Goal: Task Accomplishment & Management: Use online tool/utility

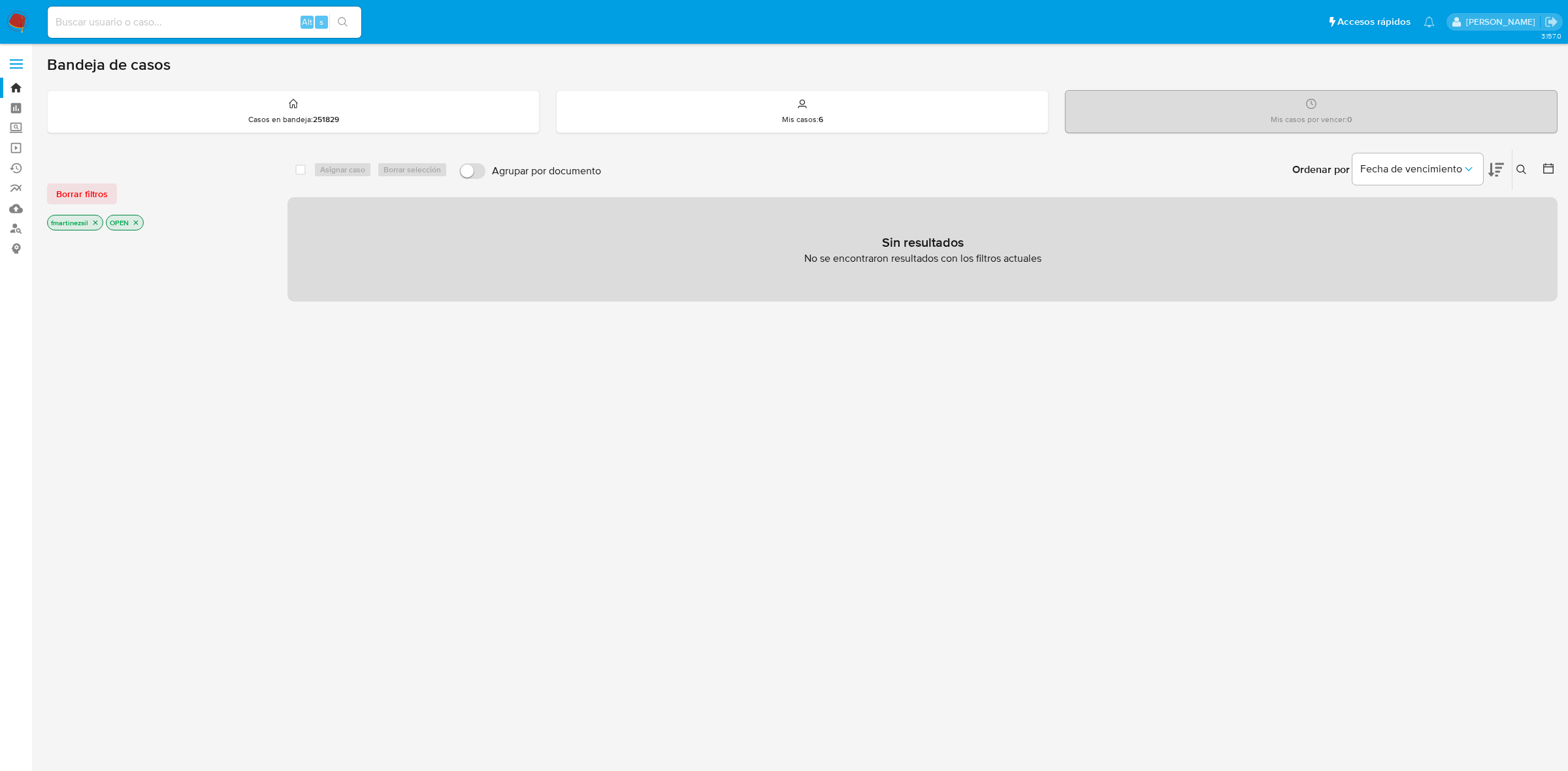
click at [5, 64] on label at bounding box center [16, 64] width 33 height 27
click at [0, 0] on input "checkbox" at bounding box center [0, 0] width 0 height 0
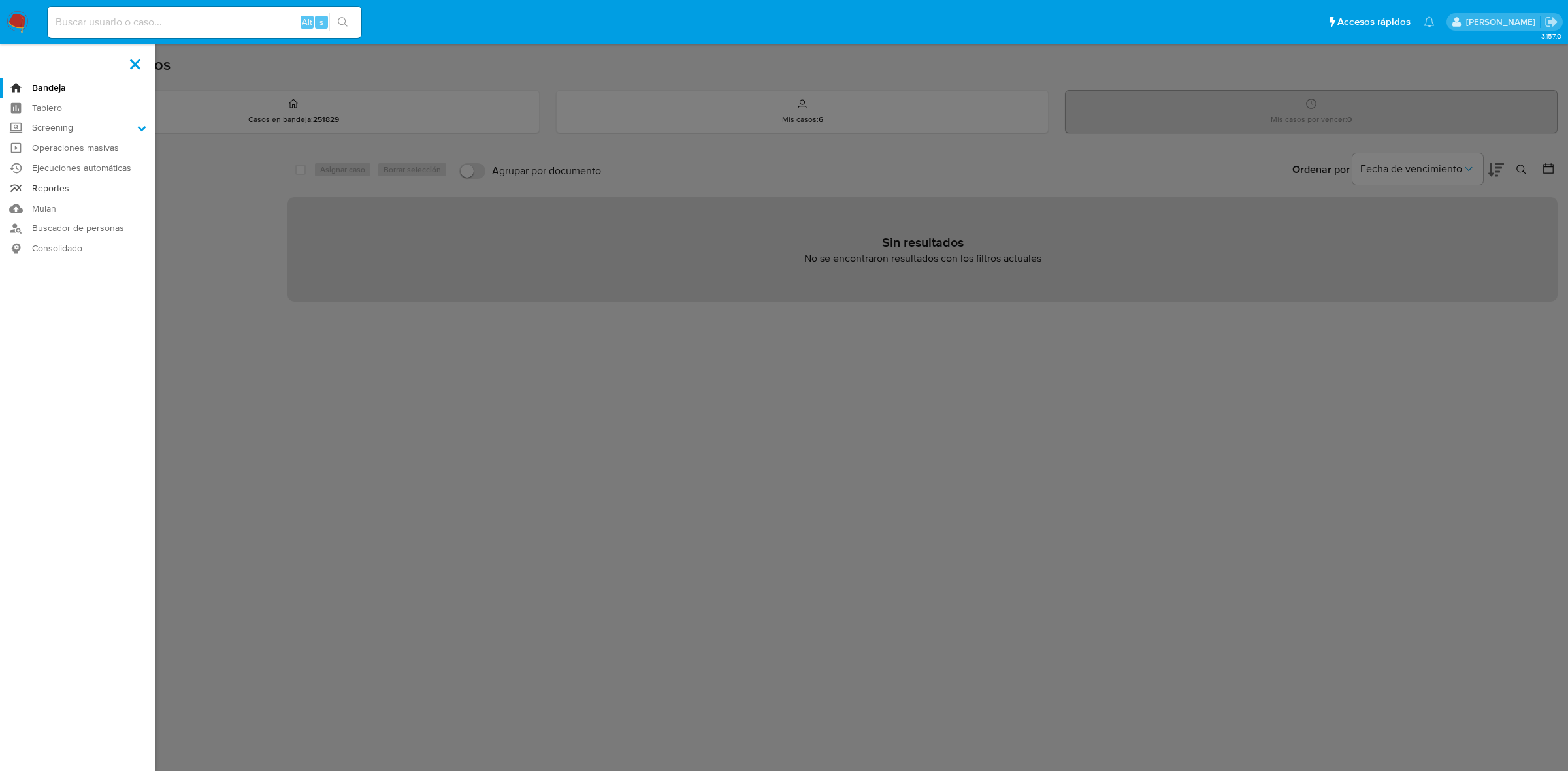
click at [56, 185] on link "Reportes" at bounding box center [77, 188] width 155 height 20
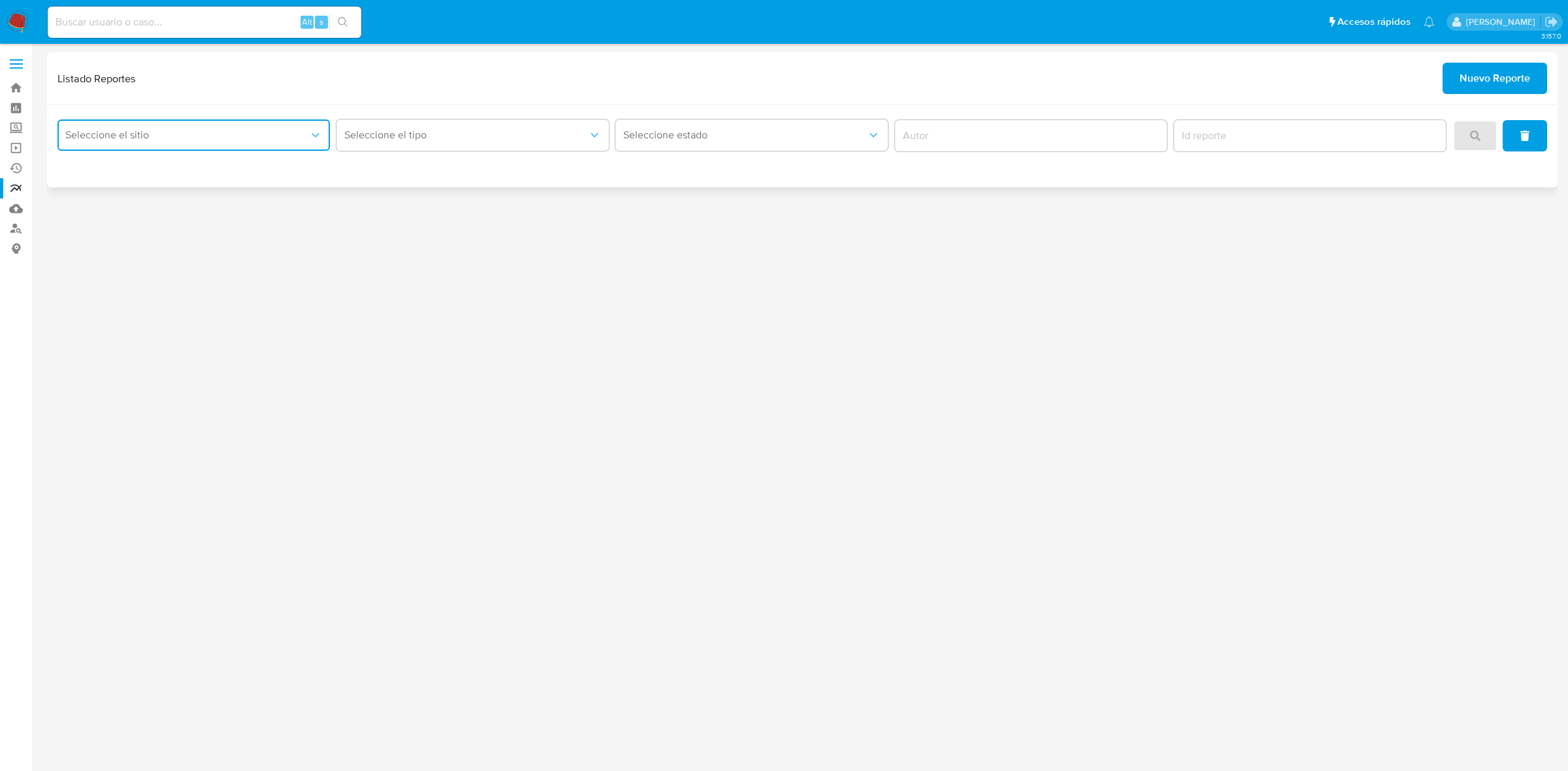
click at [239, 144] on button "Seleccione el sitio" at bounding box center [193, 135] width 272 height 32
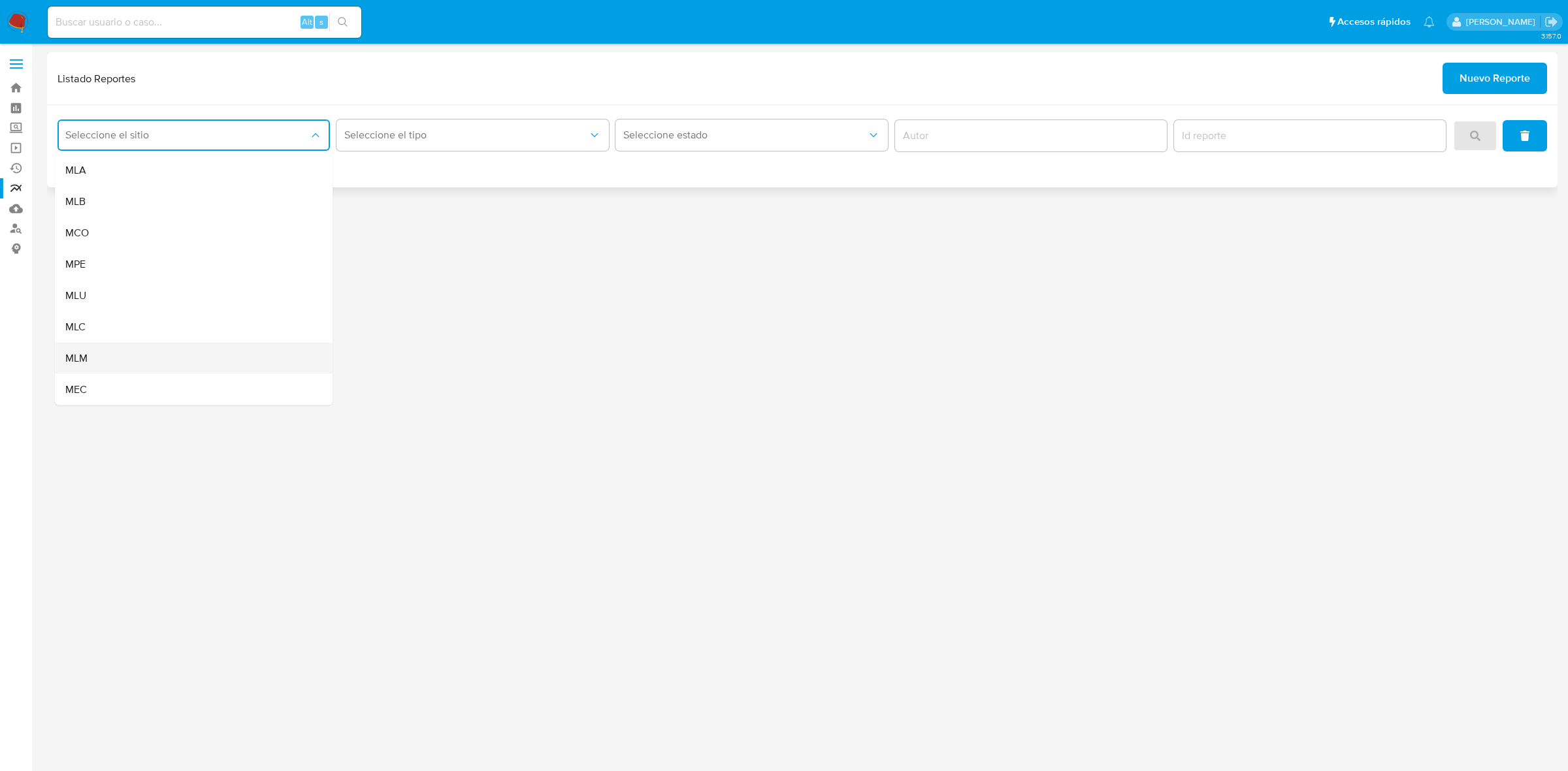
click at [147, 360] on div "MLM" at bounding box center [190, 358] width 249 height 32
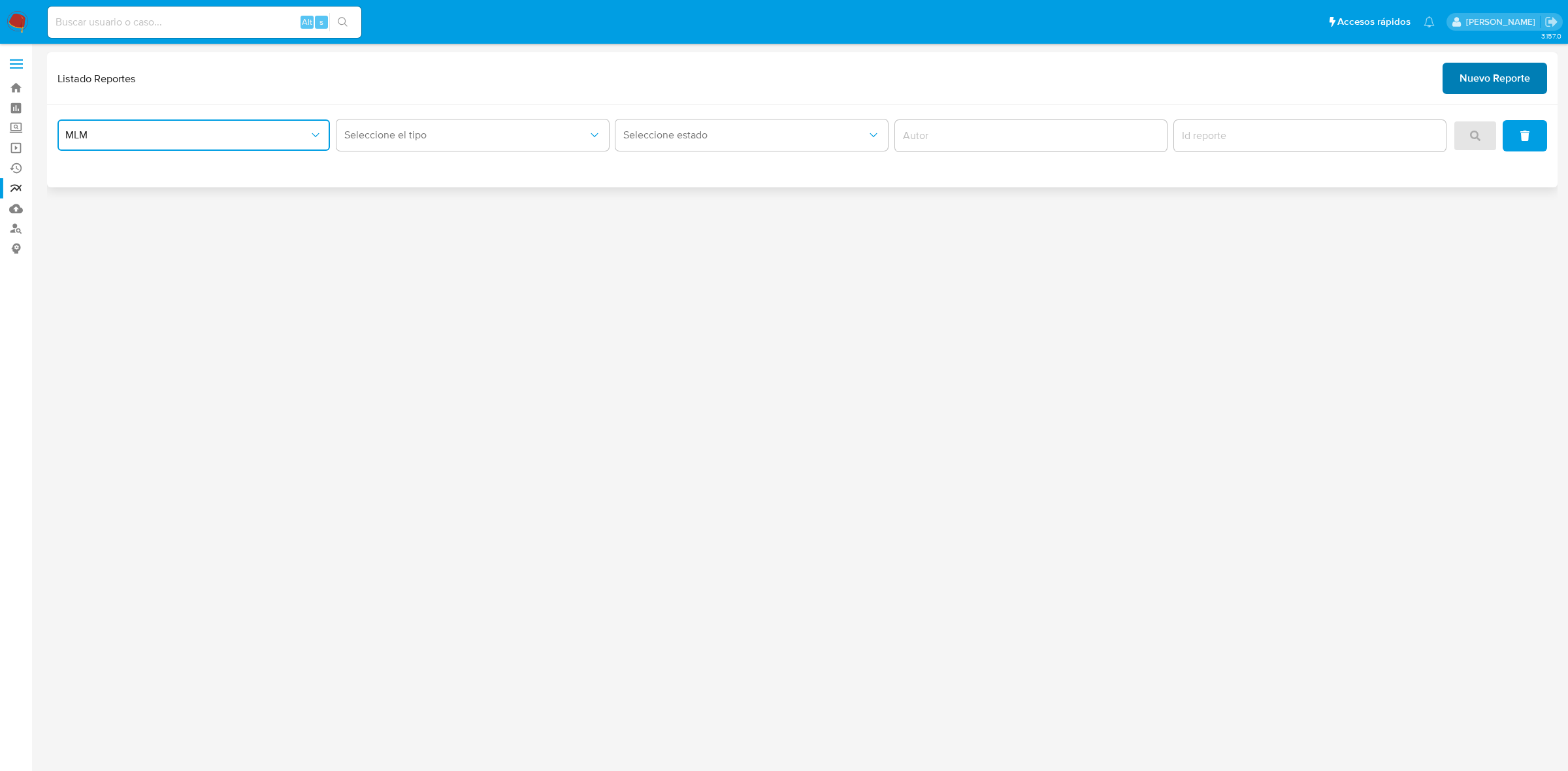
click at [1507, 90] on span "Nuevo Reporte" at bounding box center [1494, 78] width 70 height 29
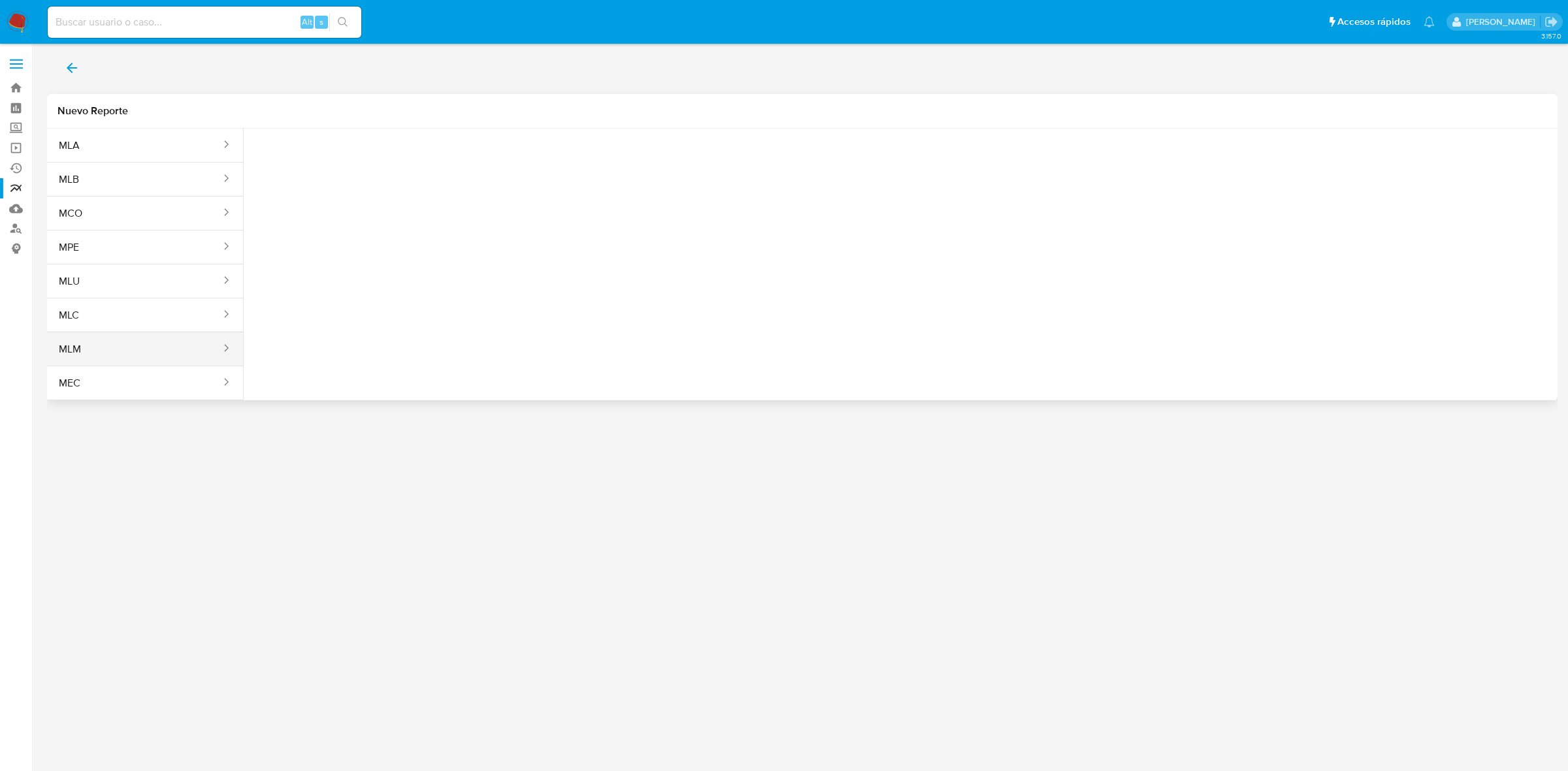
click at [145, 349] on button "MLM" at bounding box center [135, 349] width 175 height 32
click at [319, 165] on span "Seleccione una opcion" at bounding box center [319, 164] width 115 height 13
click at [324, 193] on span "LEGAJO UNICO" at bounding box center [298, 198] width 73 height 13
drag, startPoint x: 524, startPoint y: 159, endPoint x: 122, endPoint y: 35, distance: 420.7
click at [121, 37] on div "Alt s" at bounding box center [205, 22] width 314 height 32
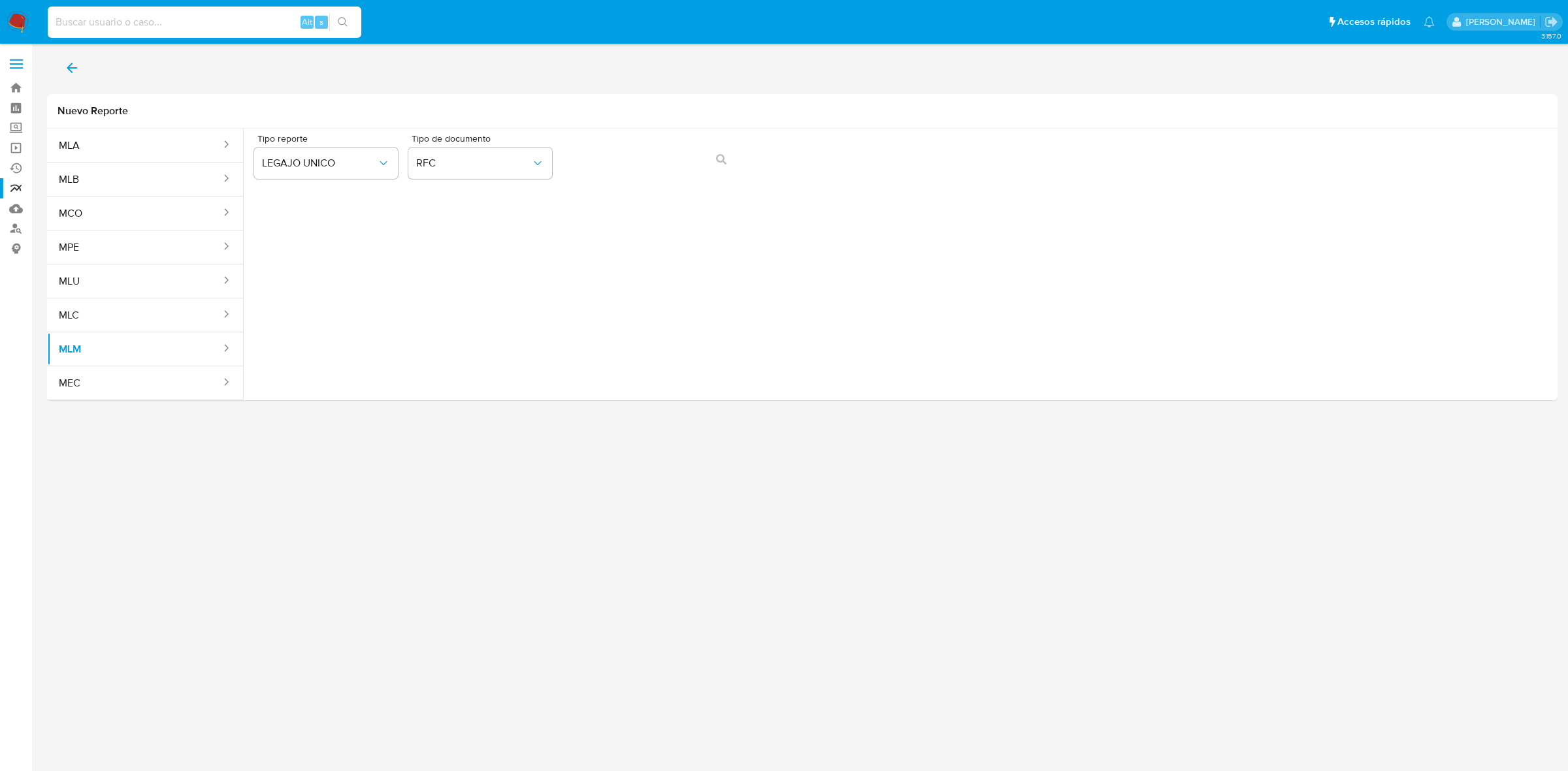
click at [126, 21] on input at bounding box center [205, 22] width 314 height 17
click at [525, 166] on span "RFC" at bounding box center [473, 164] width 115 height 13
click at [487, 239] on div "CURP CURP" at bounding box center [476, 249] width 120 height 44
click at [712, 153] on button "action-search" at bounding box center [721, 159] width 44 height 32
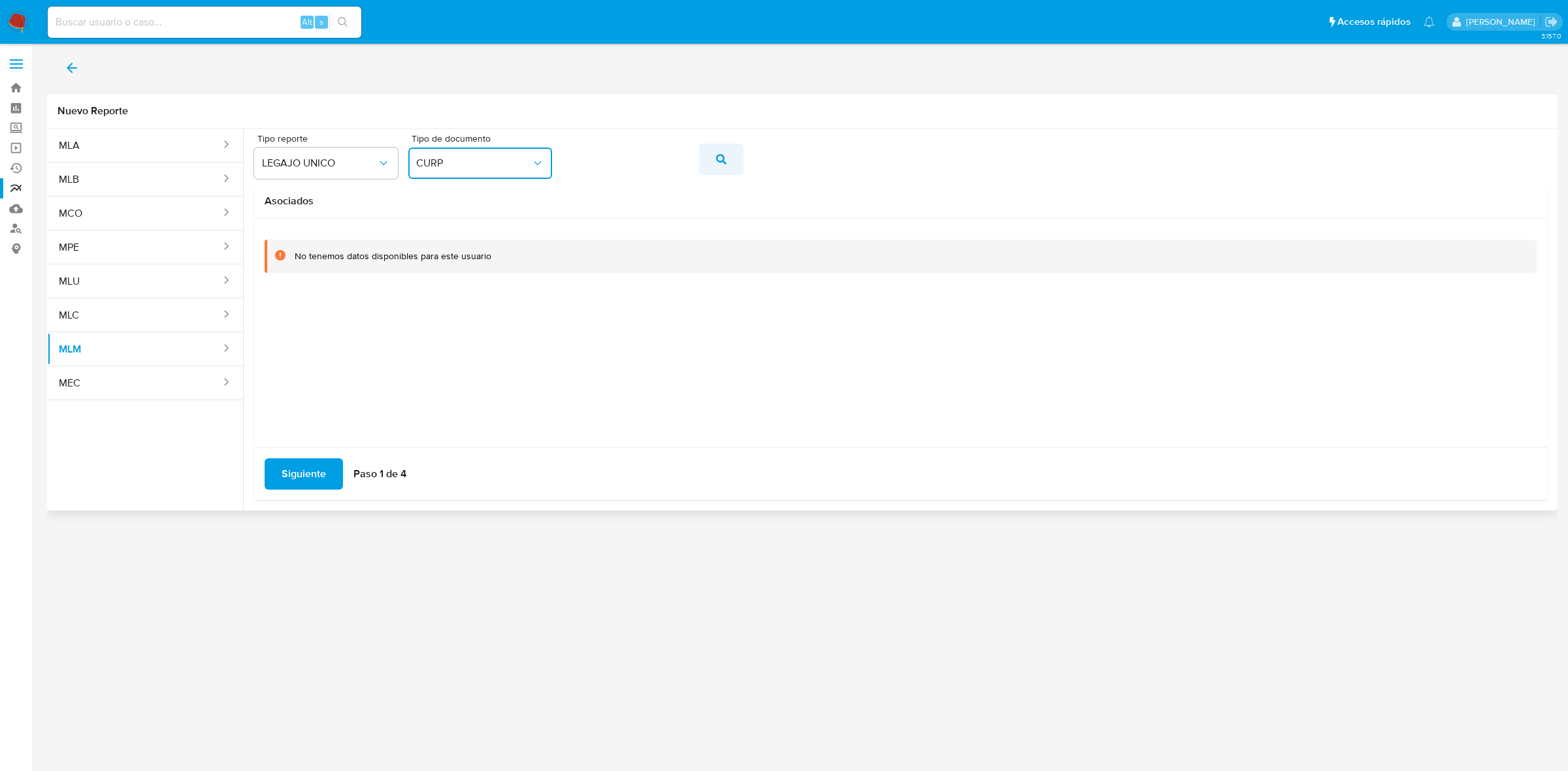
click at [716, 168] on span "action-search" at bounding box center [721, 160] width 11 height 29
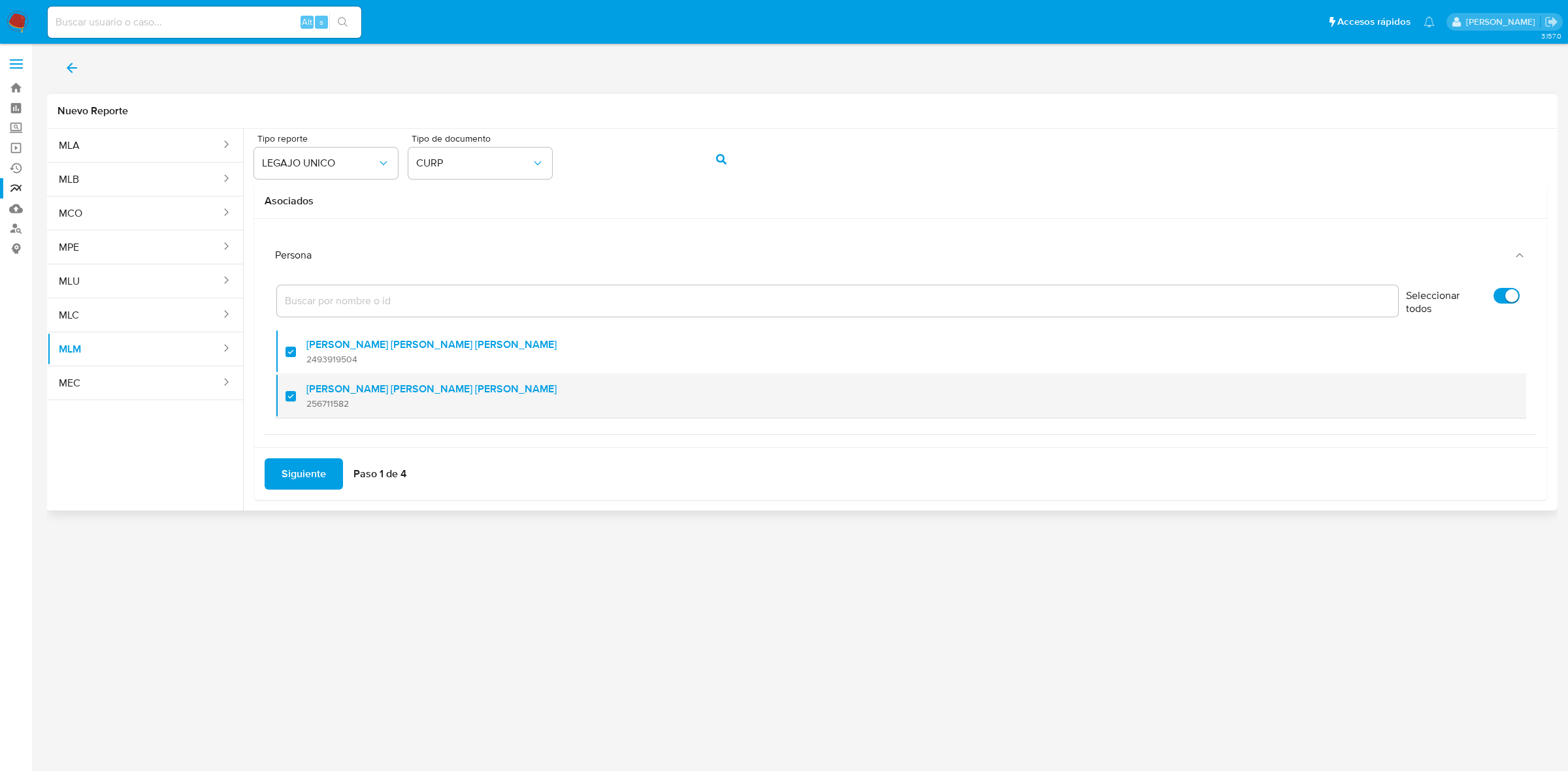
click at [292, 394] on div at bounding box center [296, 397] width 21 height 31
checkbox input "false"
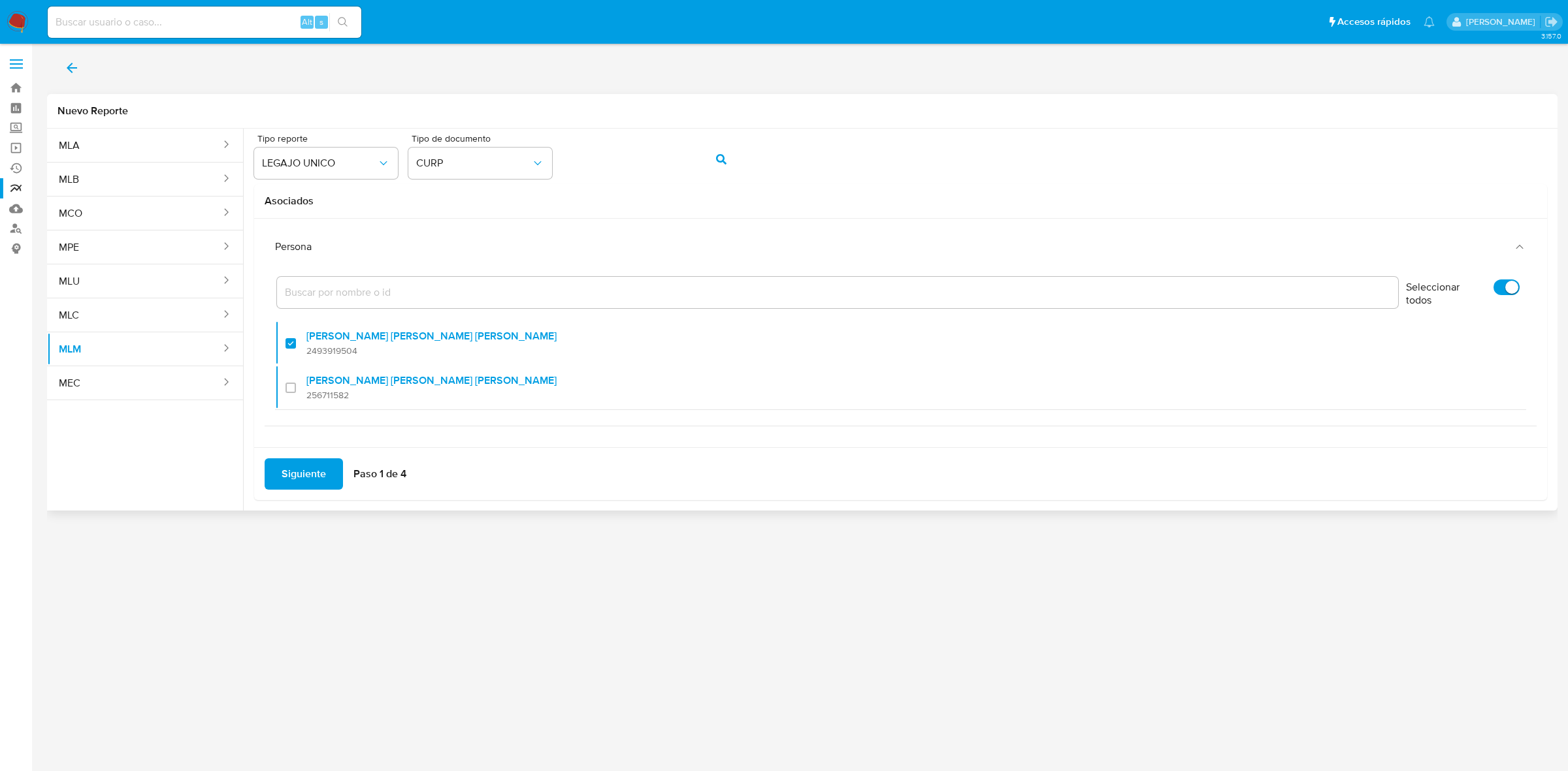
click at [304, 469] on span "Siguiente" at bounding box center [303, 475] width 44 height 29
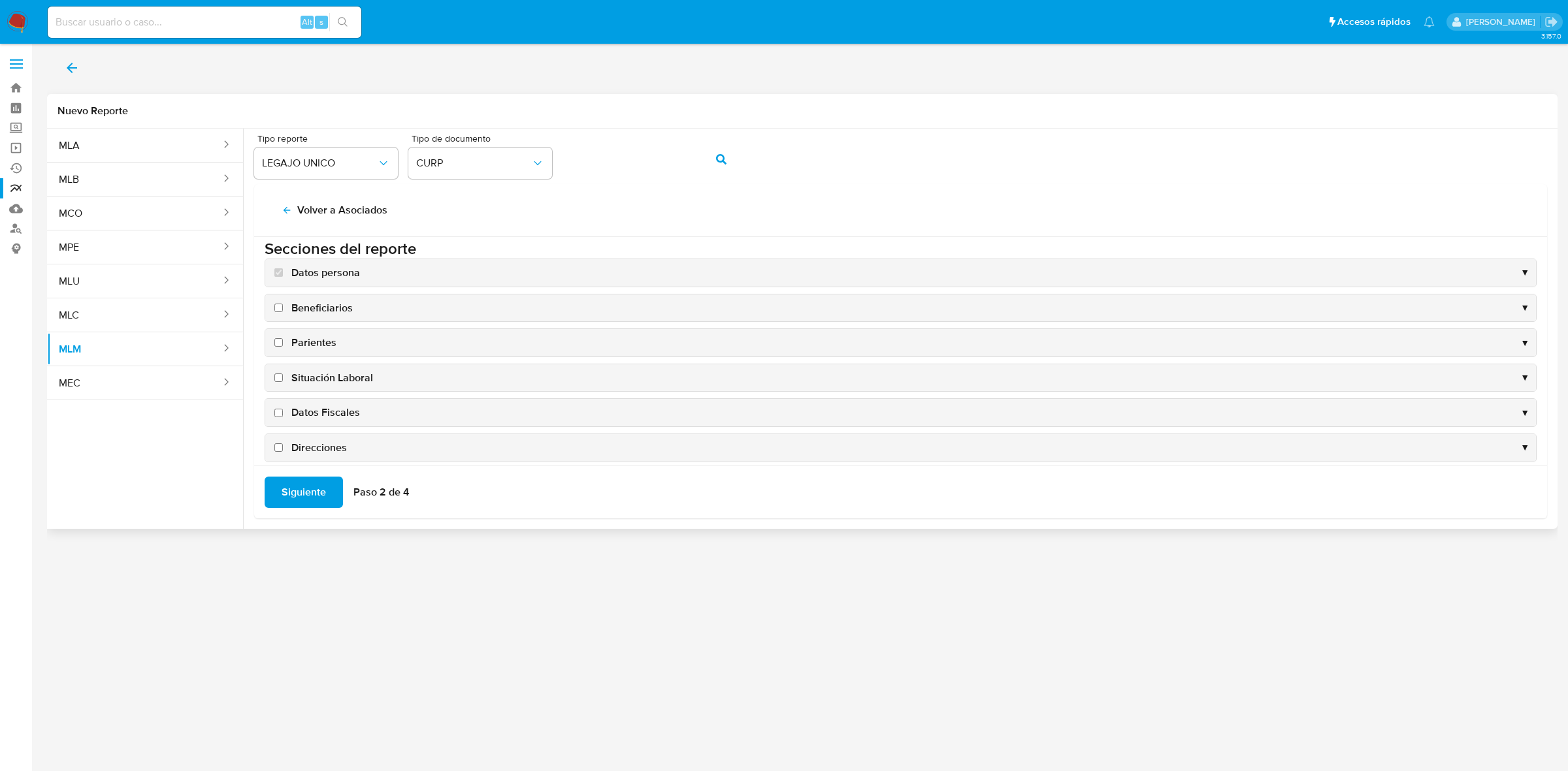
click at [275, 314] on label "Beneficiarios" at bounding box center [312, 308] width 81 height 14
click at [275, 312] on input "Beneficiarios" at bounding box center [278, 308] width 9 height 9
checkbox input "true"
click at [274, 345] on input "Parientes" at bounding box center [278, 342] width 9 height 9
checkbox input "true"
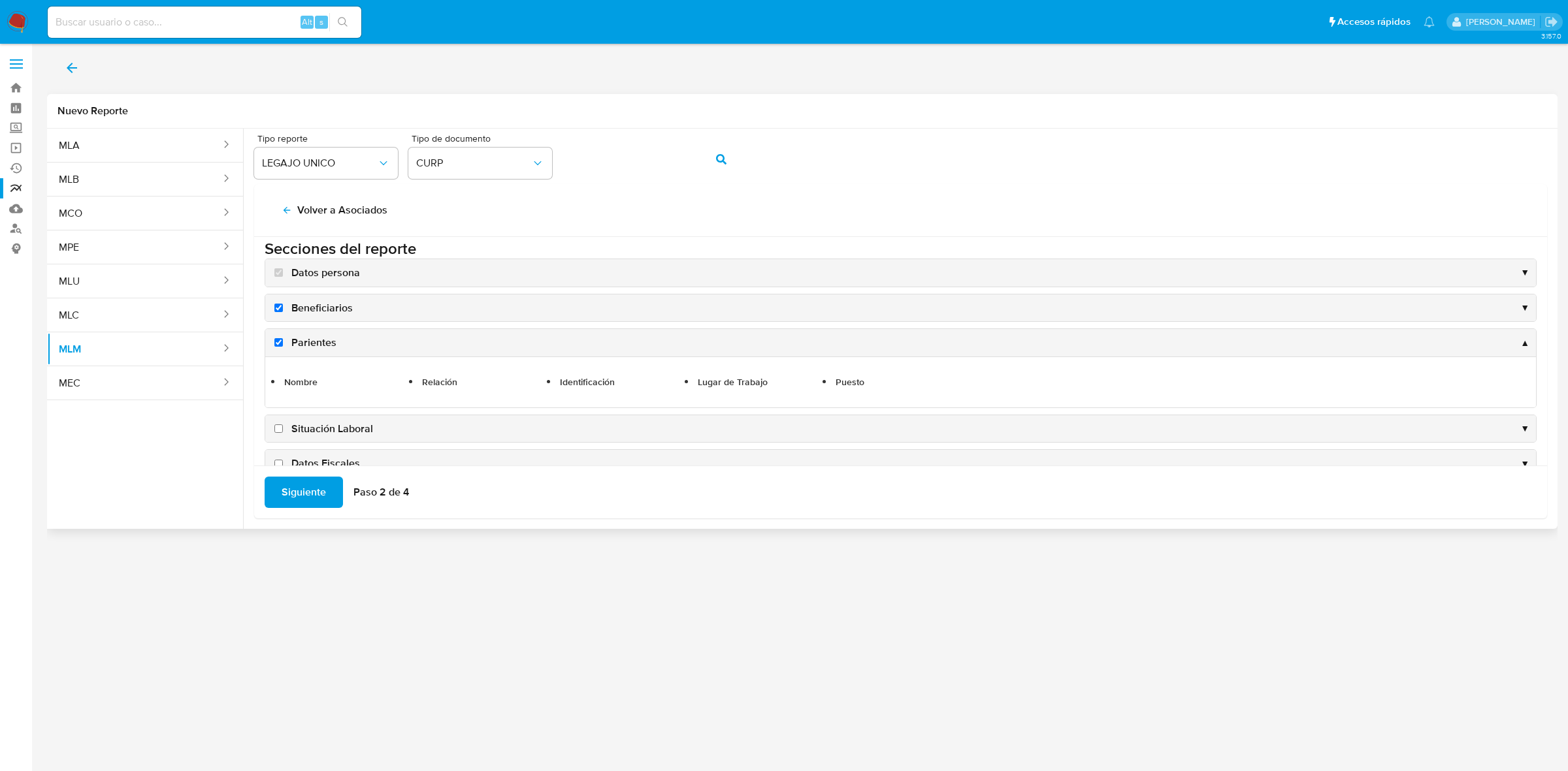
scroll to position [90, 0]
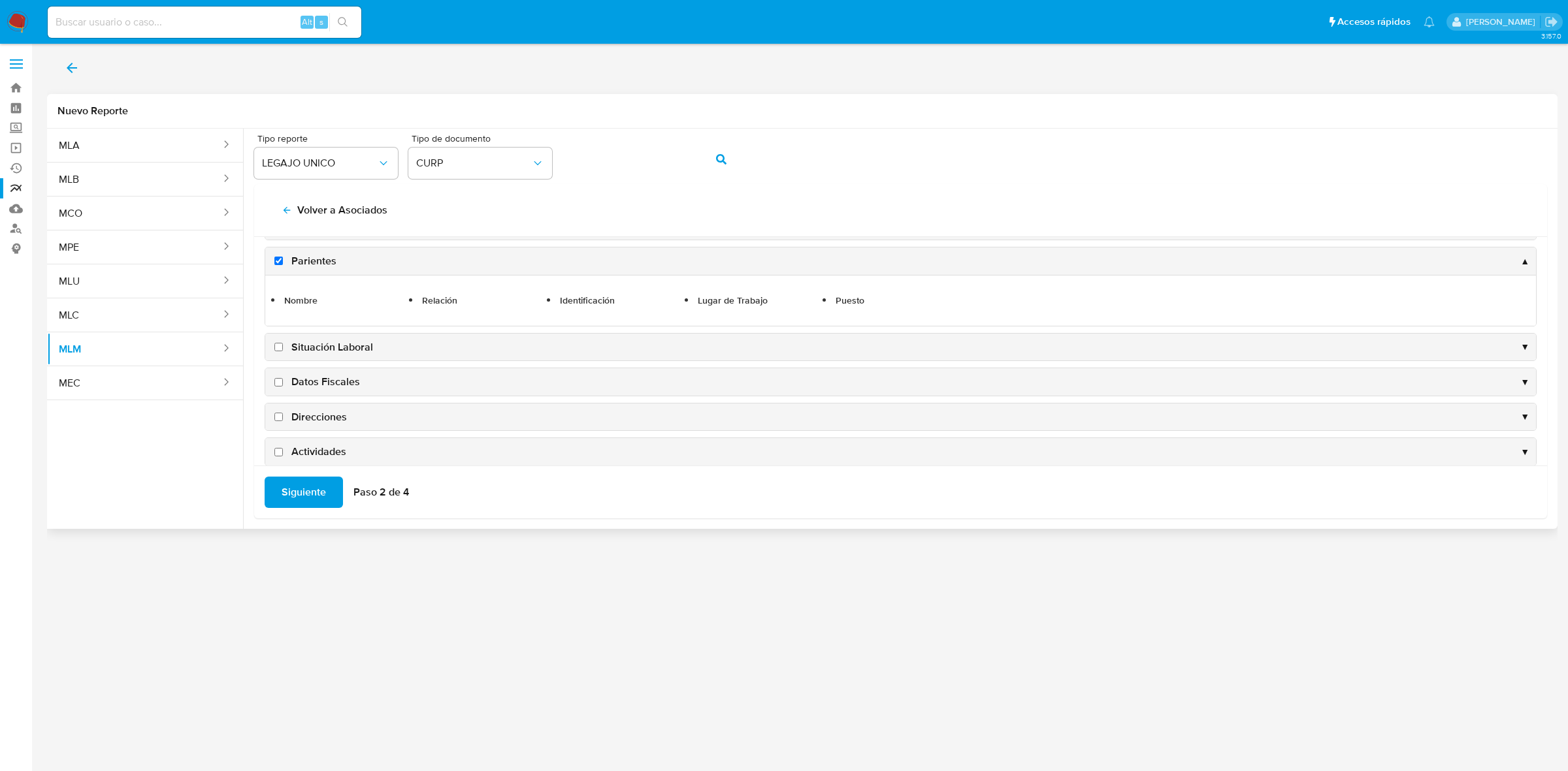
click at [278, 350] on input "Situación Laboral" at bounding box center [278, 347] width 9 height 9
checkbox input "true"
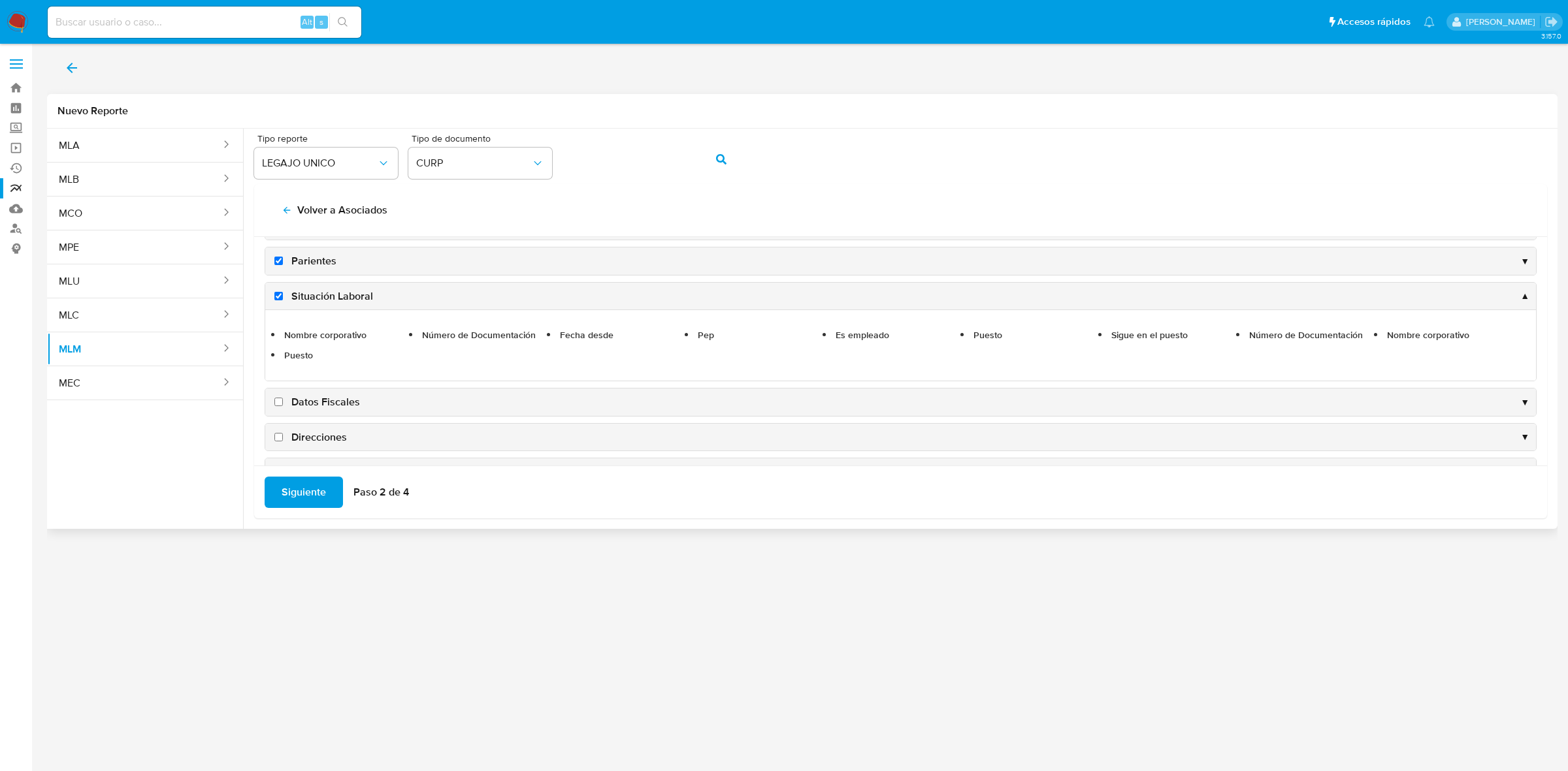
click at [288, 399] on label "Datos Fiscales" at bounding box center [316, 402] width 89 height 14
click at [283, 399] on input "Datos Fiscales" at bounding box center [278, 401] width 9 height 9
checkbox input "true"
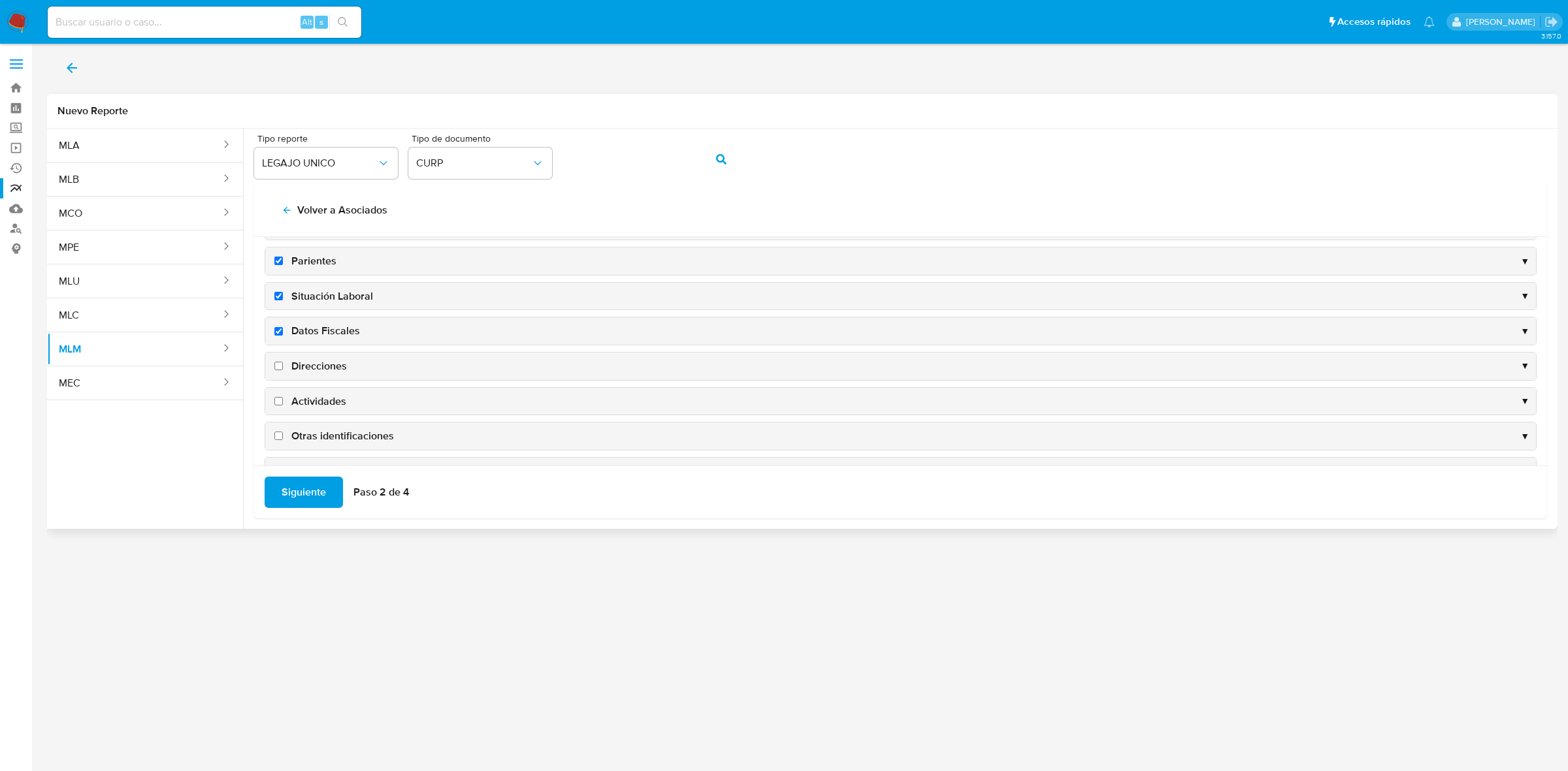
click at [310, 369] on span "Direcciones" at bounding box center [320, 366] width 56 height 14
click at [283, 369] on input "Direcciones" at bounding box center [278, 366] width 9 height 9
checkbox input "true"
click at [321, 401] on span "Actividades" at bounding box center [319, 401] width 55 height 14
click at [283, 401] on input "Actividades" at bounding box center [278, 401] width 9 height 9
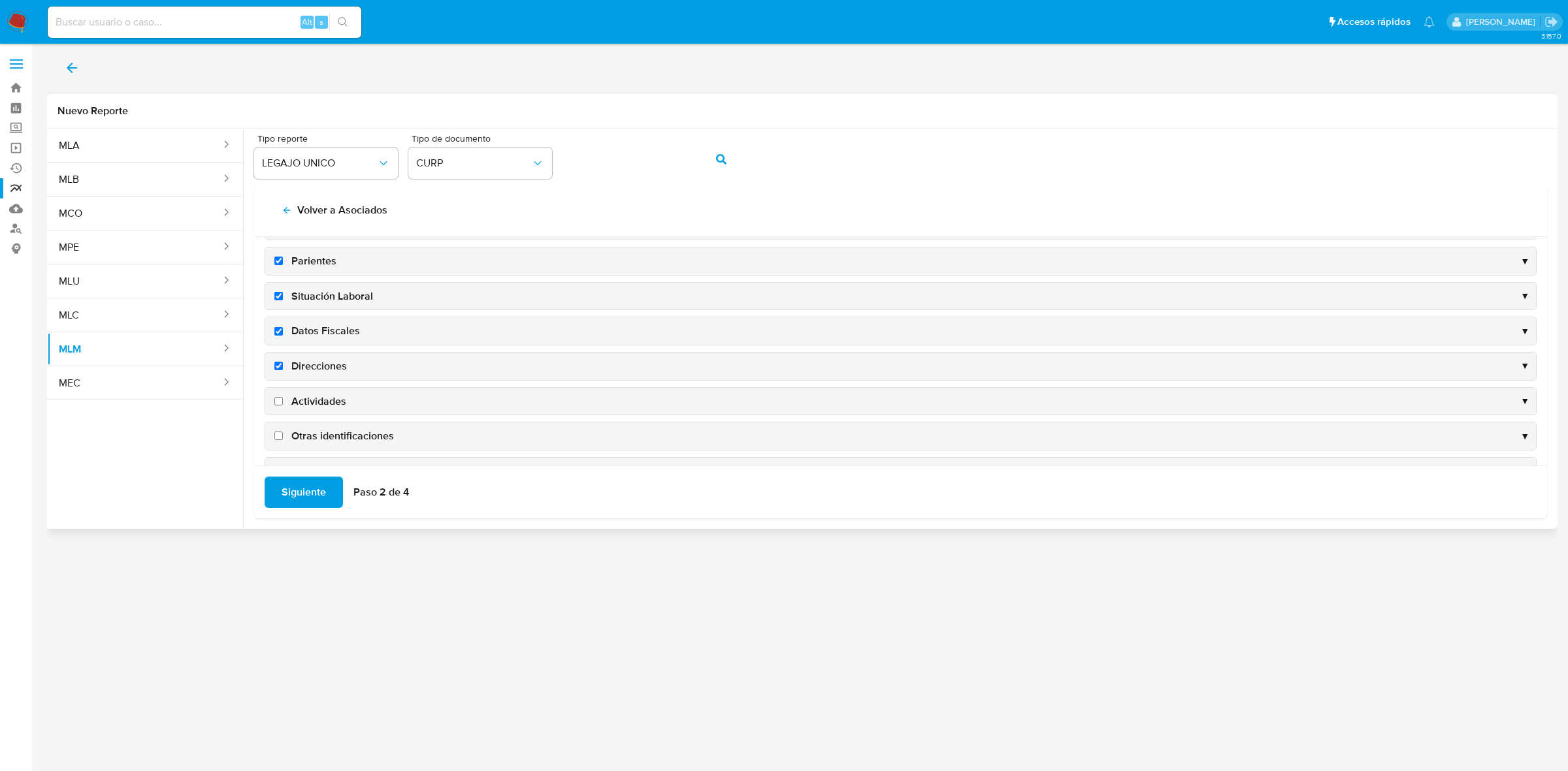
checkbox input "true"
click at [326, 436] on span "Otras identificaciones" at bounding box center [343, 436] width 103 height 14
click at [283, 436] on input "Otras identificaciones" at bounding box center [278, 436] width 9 height 9
checkbox input "true"
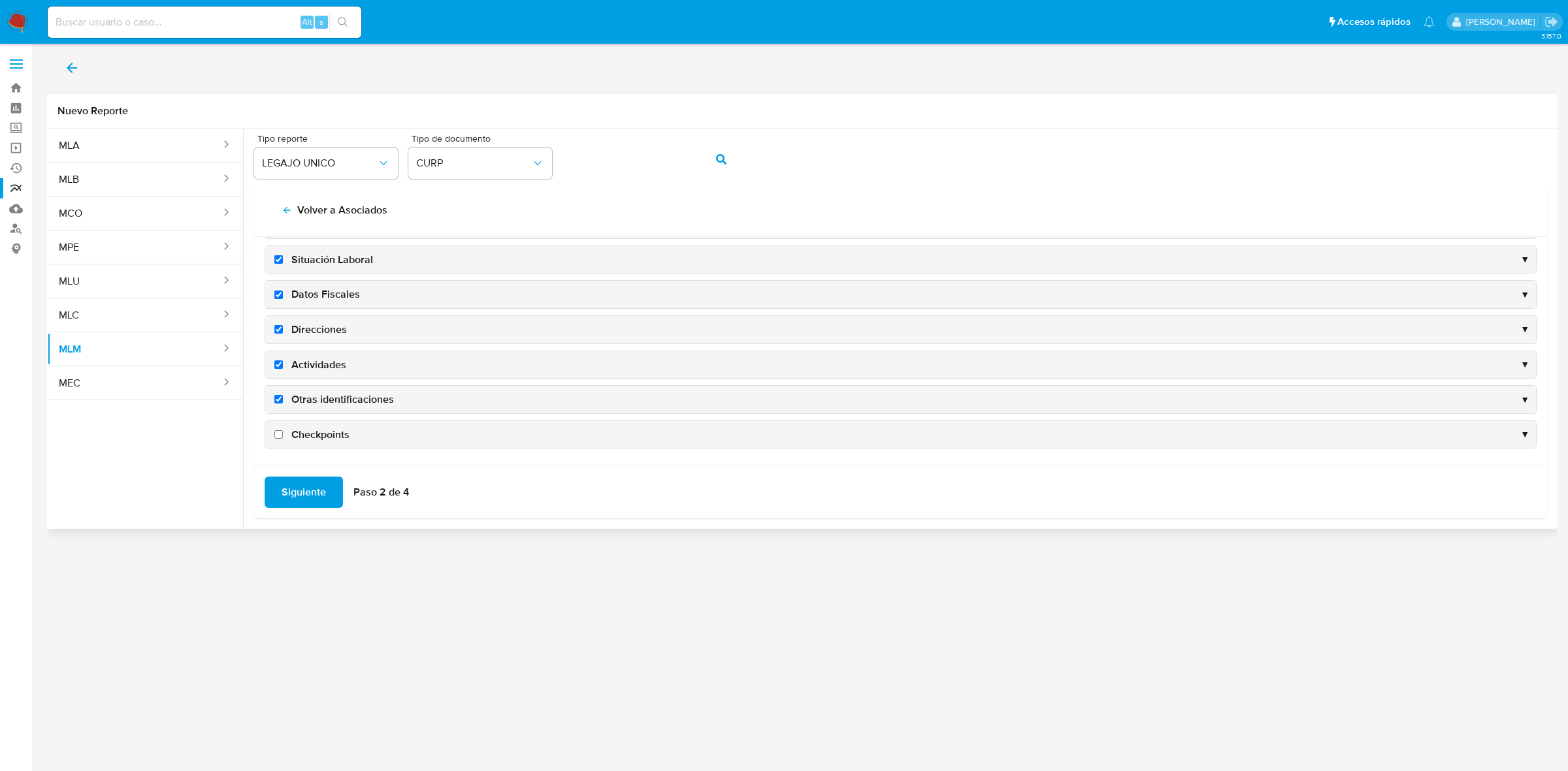
click at [336, 427] on span "Checkpoints" at bounding box center [321, 434] width 58 height 14
click at [283, 430] on input "Checkpoints" at bounding box center [278, 434] width 9 height 9
checkbox input "true"
click at [301, 491] on span "Siguiente" at bounding box center [303, 493] width 44 height 29
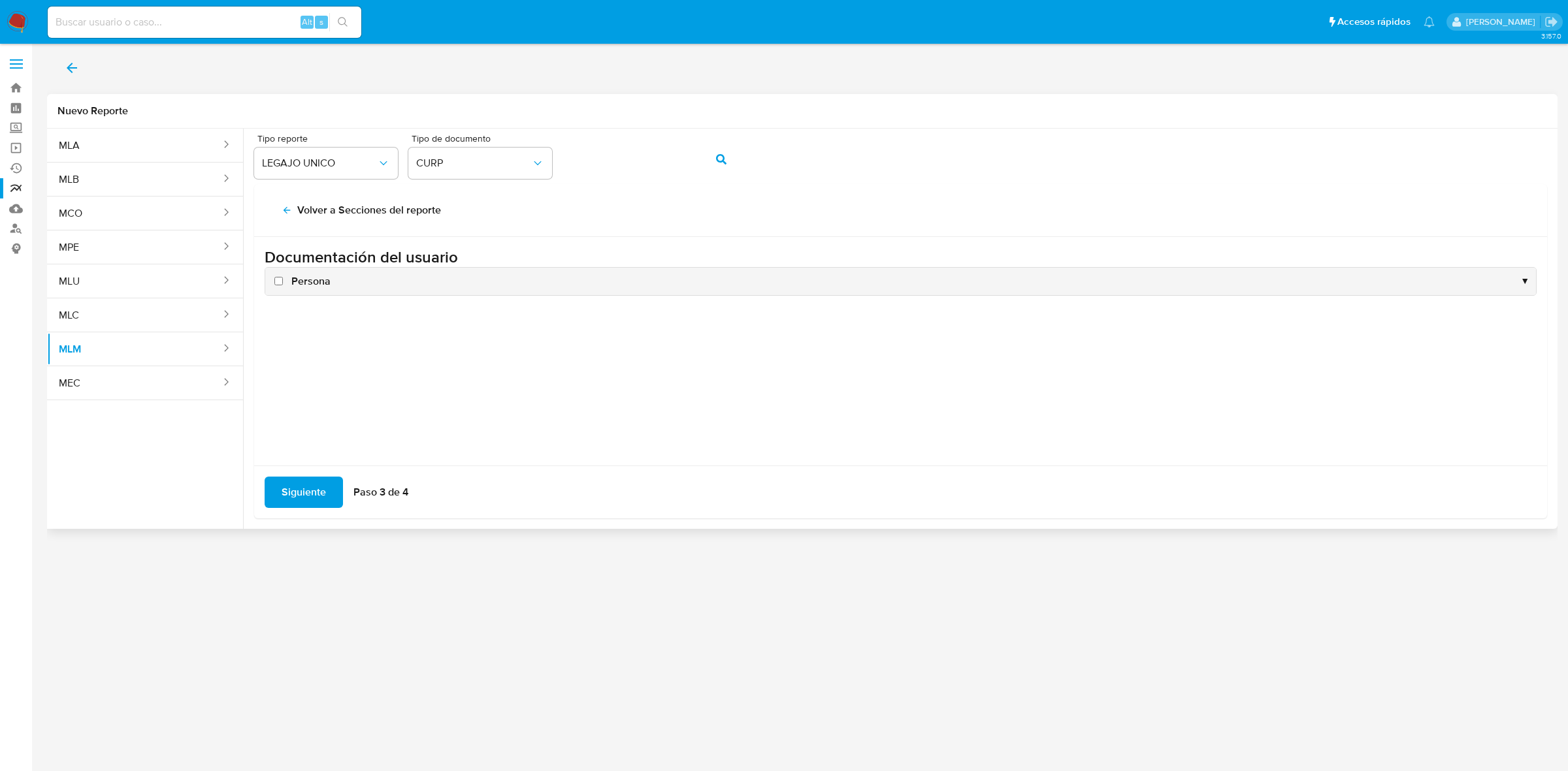
click at [314, 288] on span "Persona" at bounding box center [311, 281] width 39 height 14
click at [283, 286] on input "Persona" at bounding box center [278, 281] width 9 height 9
checkbox input "true"
click at [293, 497] on span "Siguiente" at bounding box center [303, 493] width 44 height 29
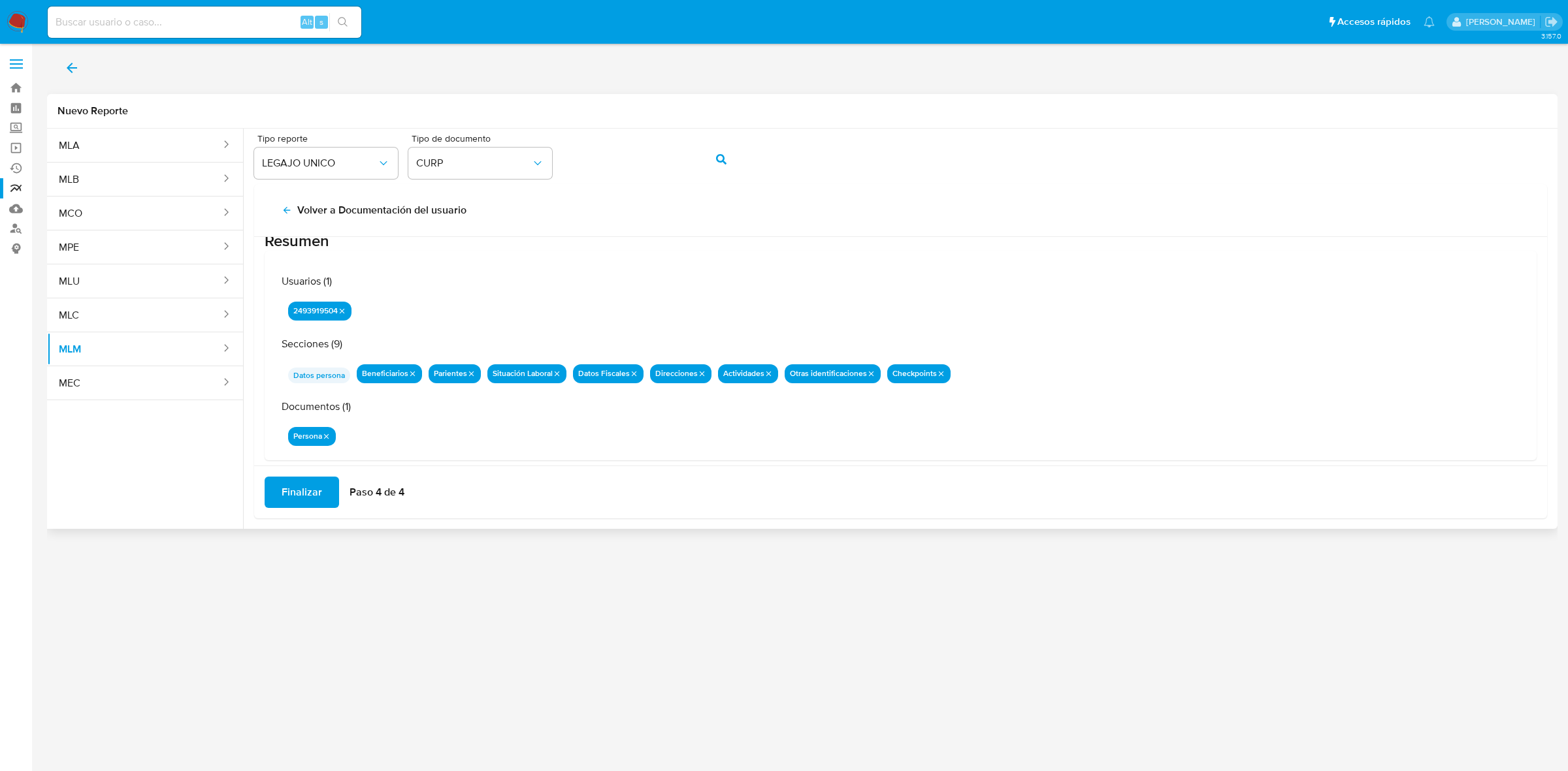
scroll to position [41, 0]
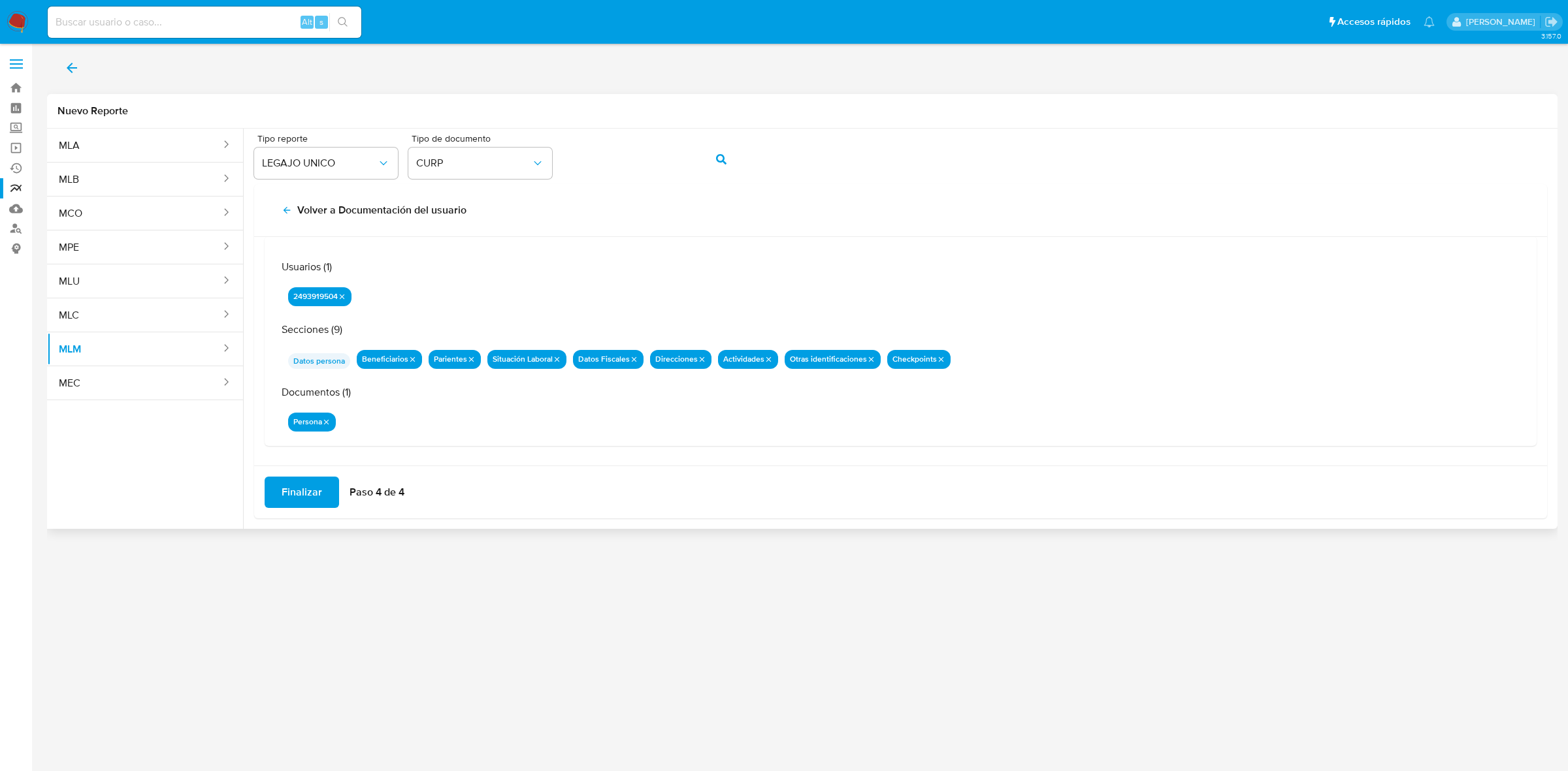
click at [306, 494] on span "Finalizar" at bounding box center [301, 493] width 40 height 29
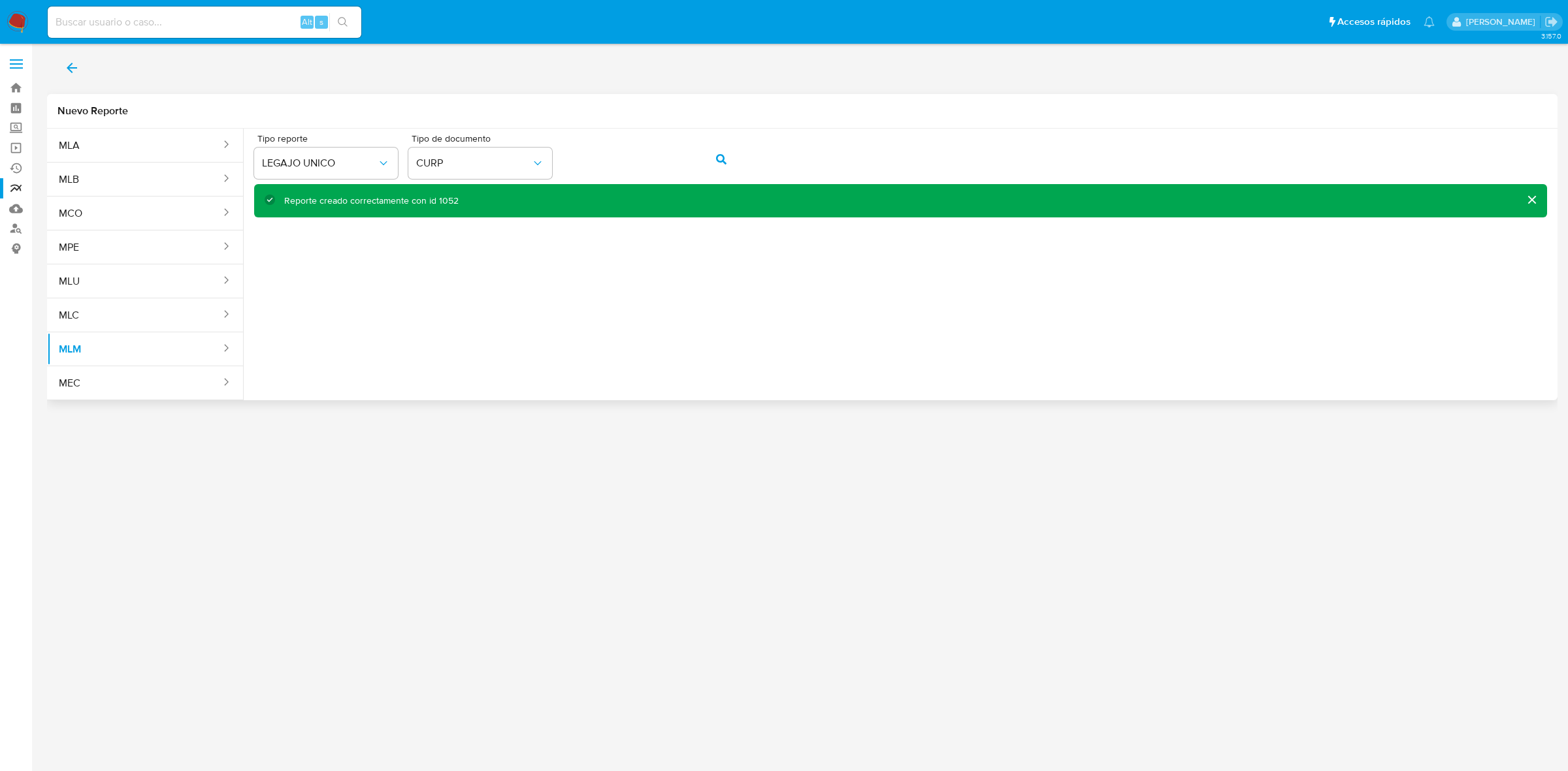
click at [60, 56] on button "back" at bounding box center [72, 67] width 50 height 32
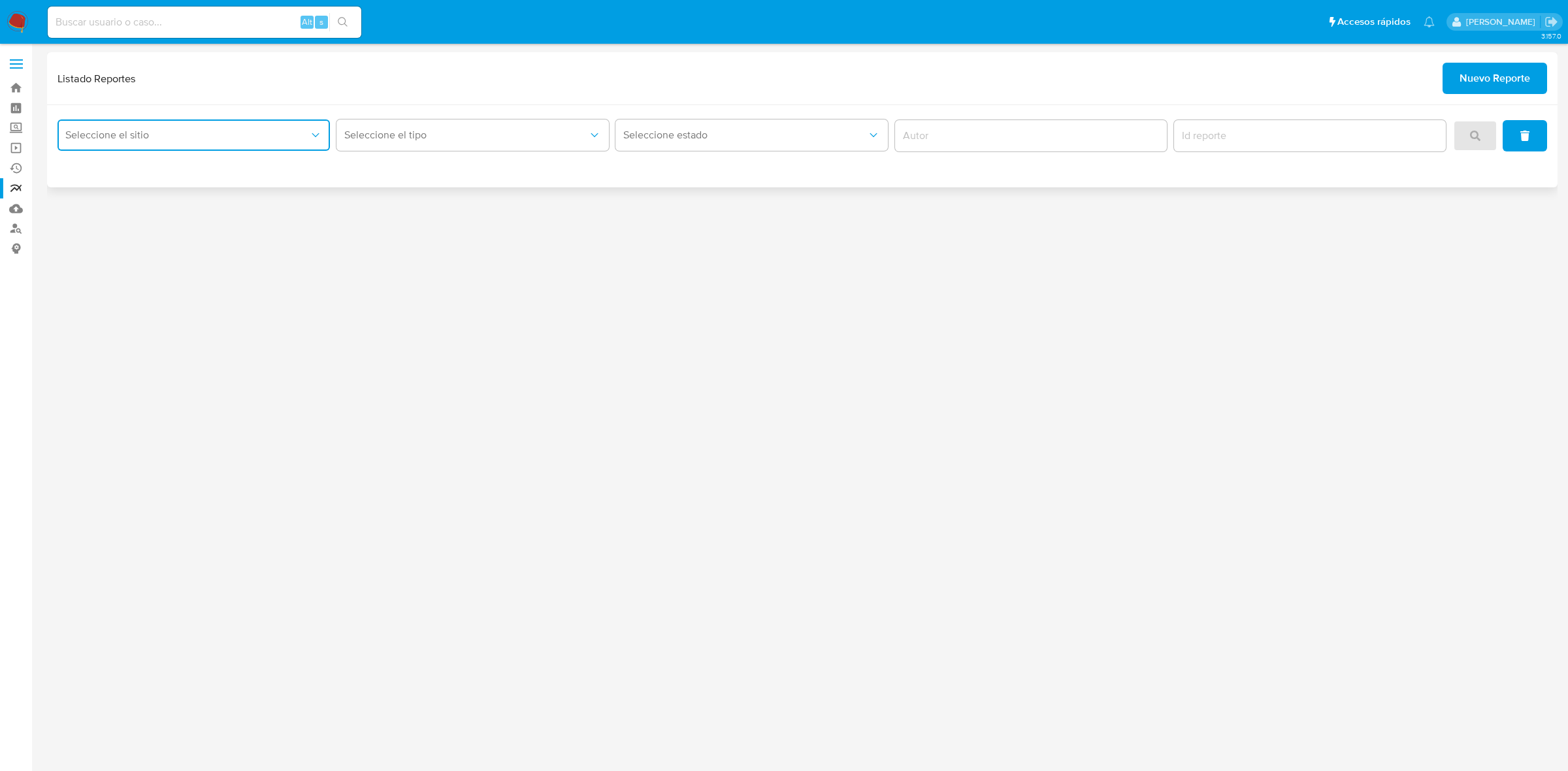
click at [298, 139] on span "Seleccione el sitio" at bounding box center [187, 136] width 244 height 13
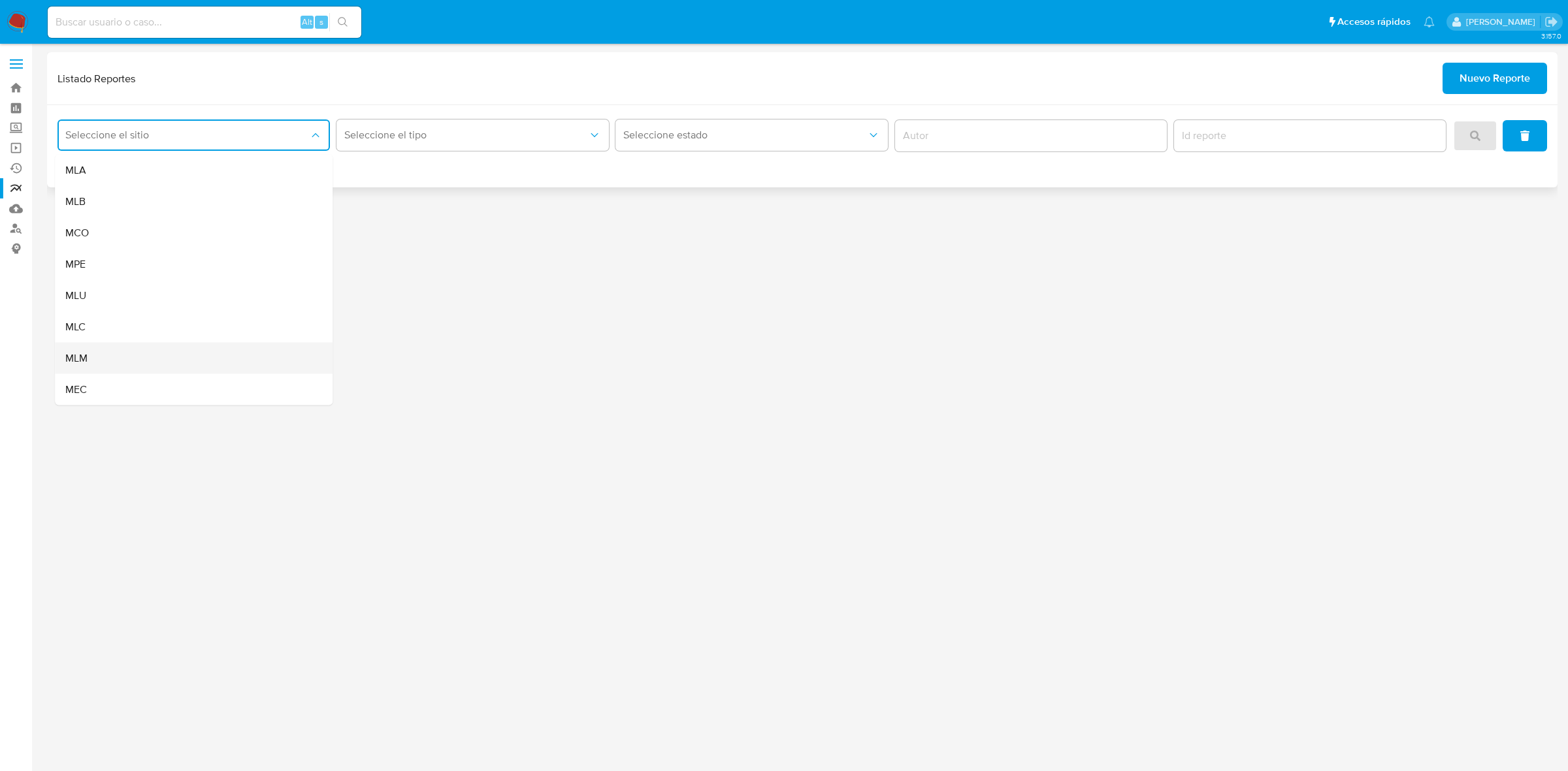
click at [127, 361] on div "MLM" at bounding box center [190, 358] width 249 height 32
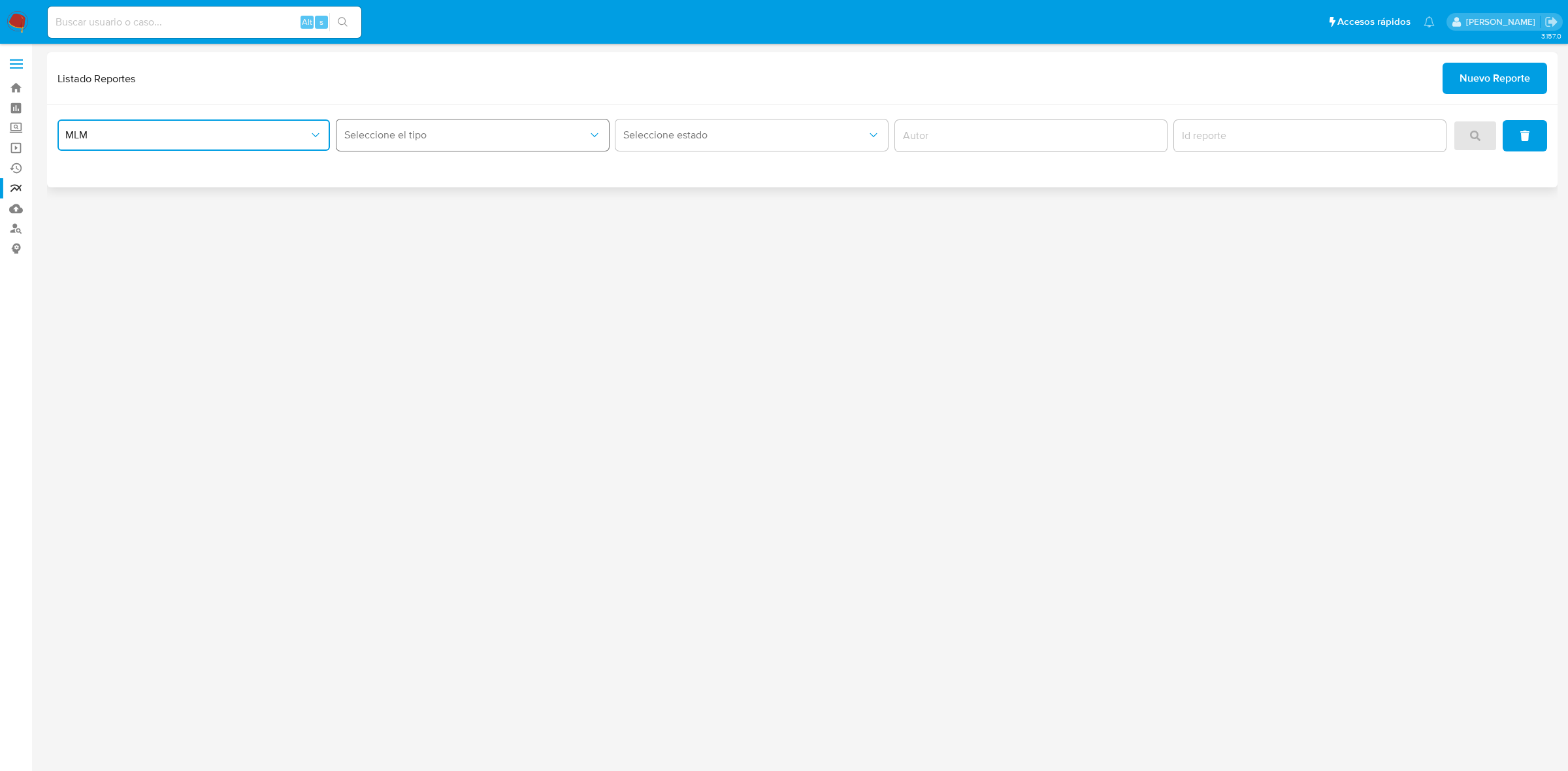
click at [503, 121] on button "Seleccione el tipo" at bounding box center [472, 135] width 272 height 32
click at [456, 192] on div "LEGAJO UNICO" at bounding box center [469, 201] width 249 height 32
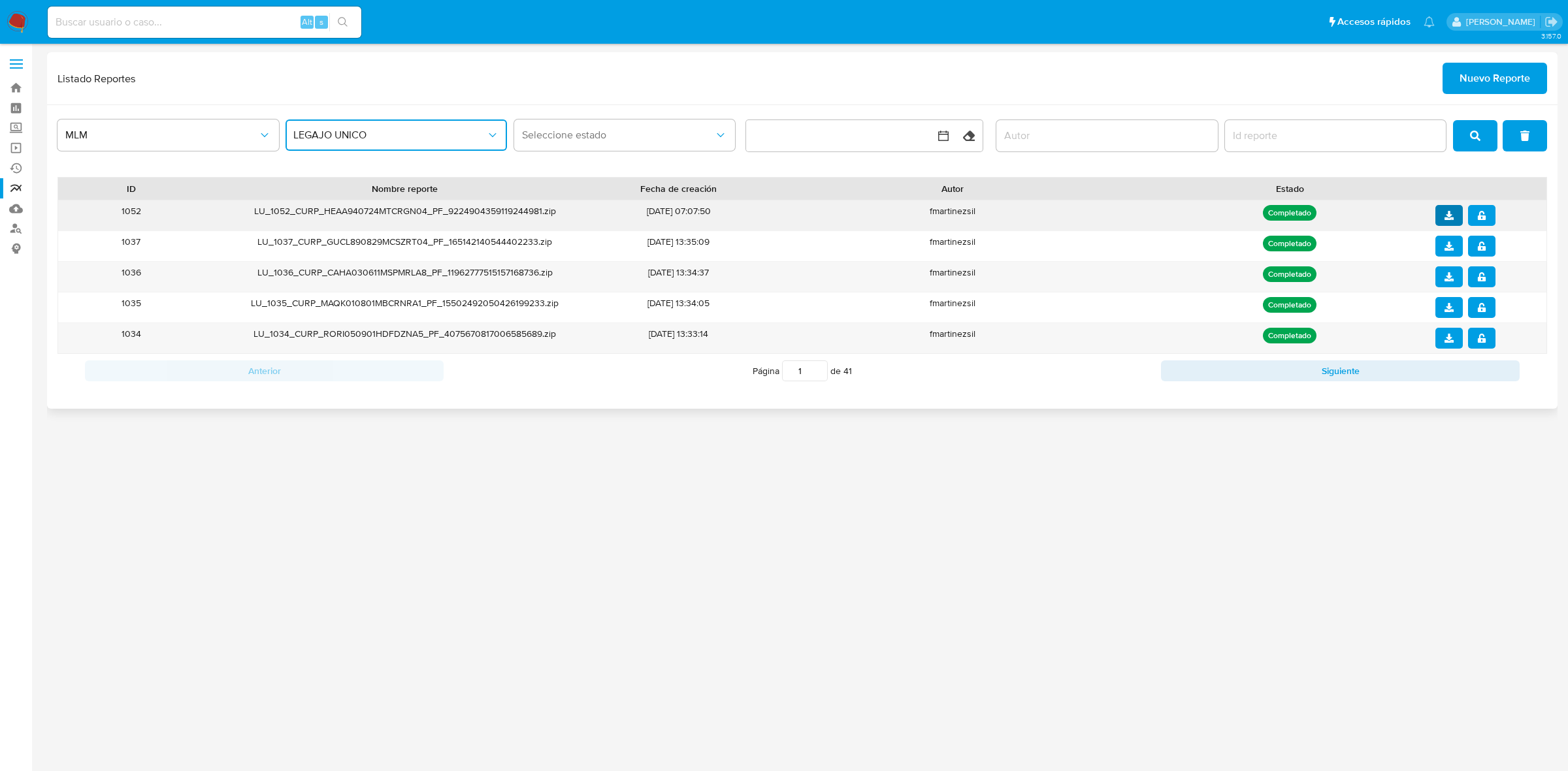
click at [1447, 218] on icon "download" at bounding box center [1448, 215] width 9 height 9
click at [1478, 210] on span "notify_security" at bounding box center [1480, 215] width 9 height 18
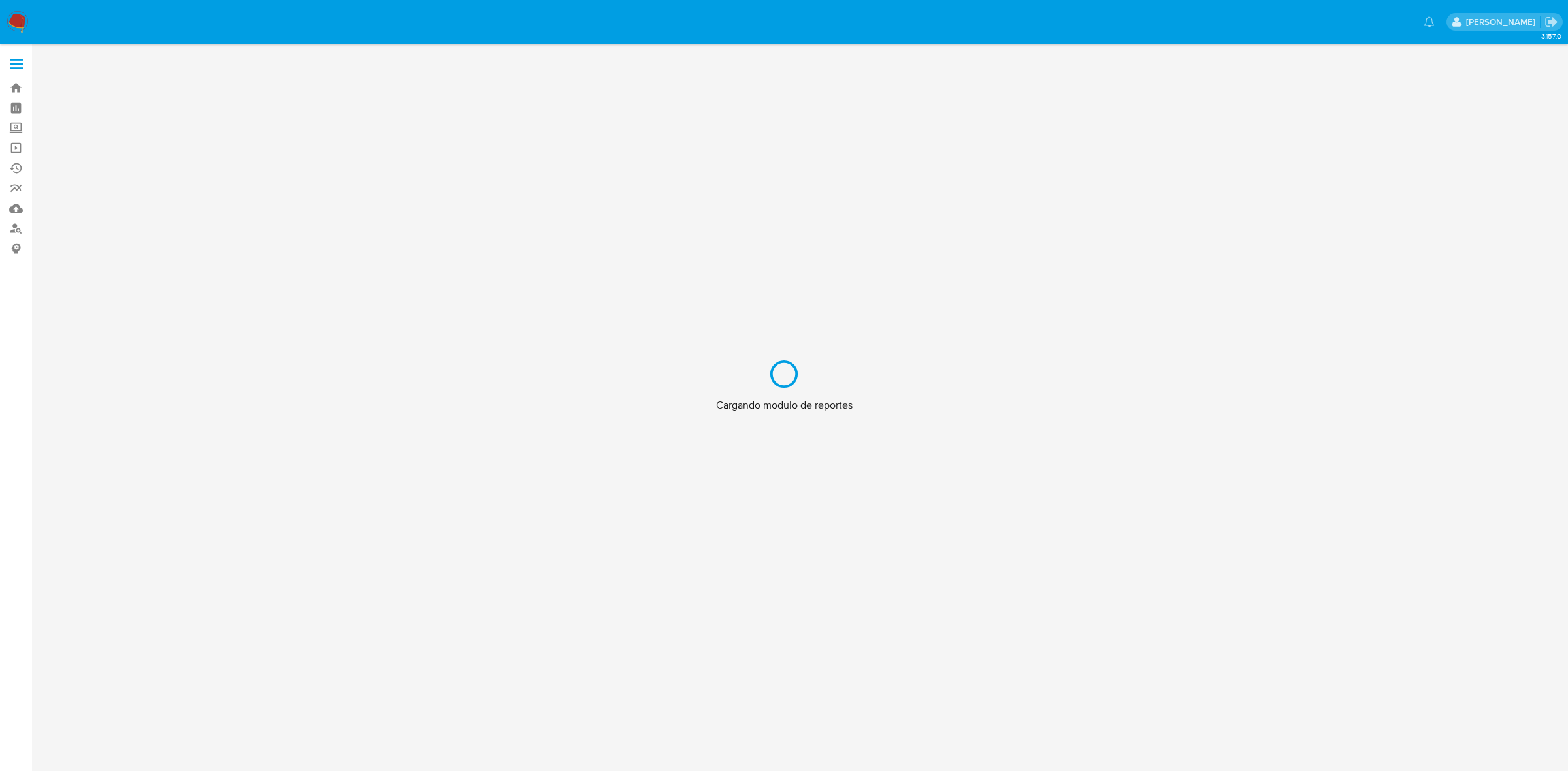
click at [11, 17] on div "Cargando modulo de reportes" at bounding box center [784, 385] width 1568 height 771
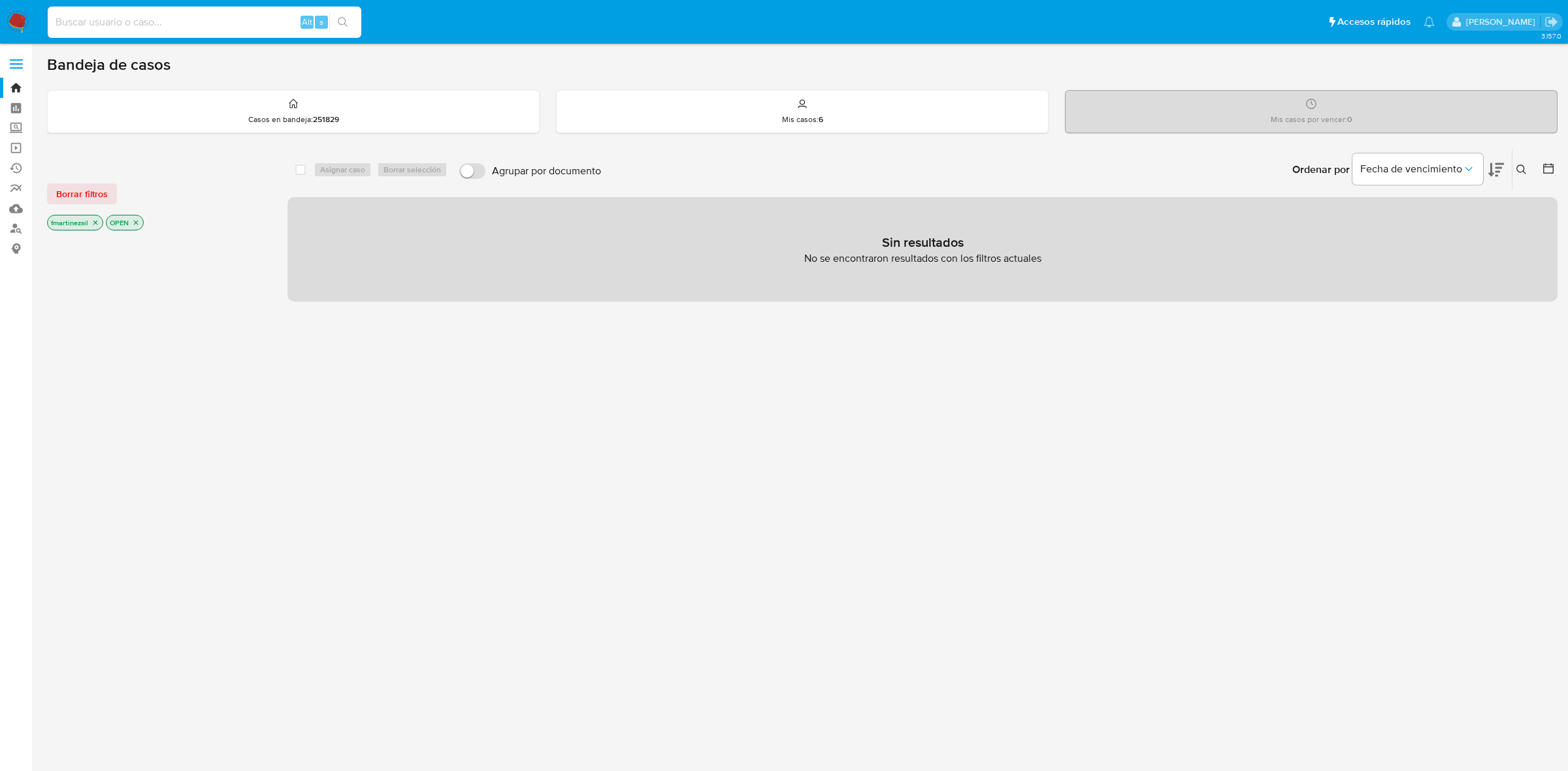
click at [222, 23] on input at bounding box center [205, 22] width 314 height 17
paste input "2493919504"
type input "2493919504"
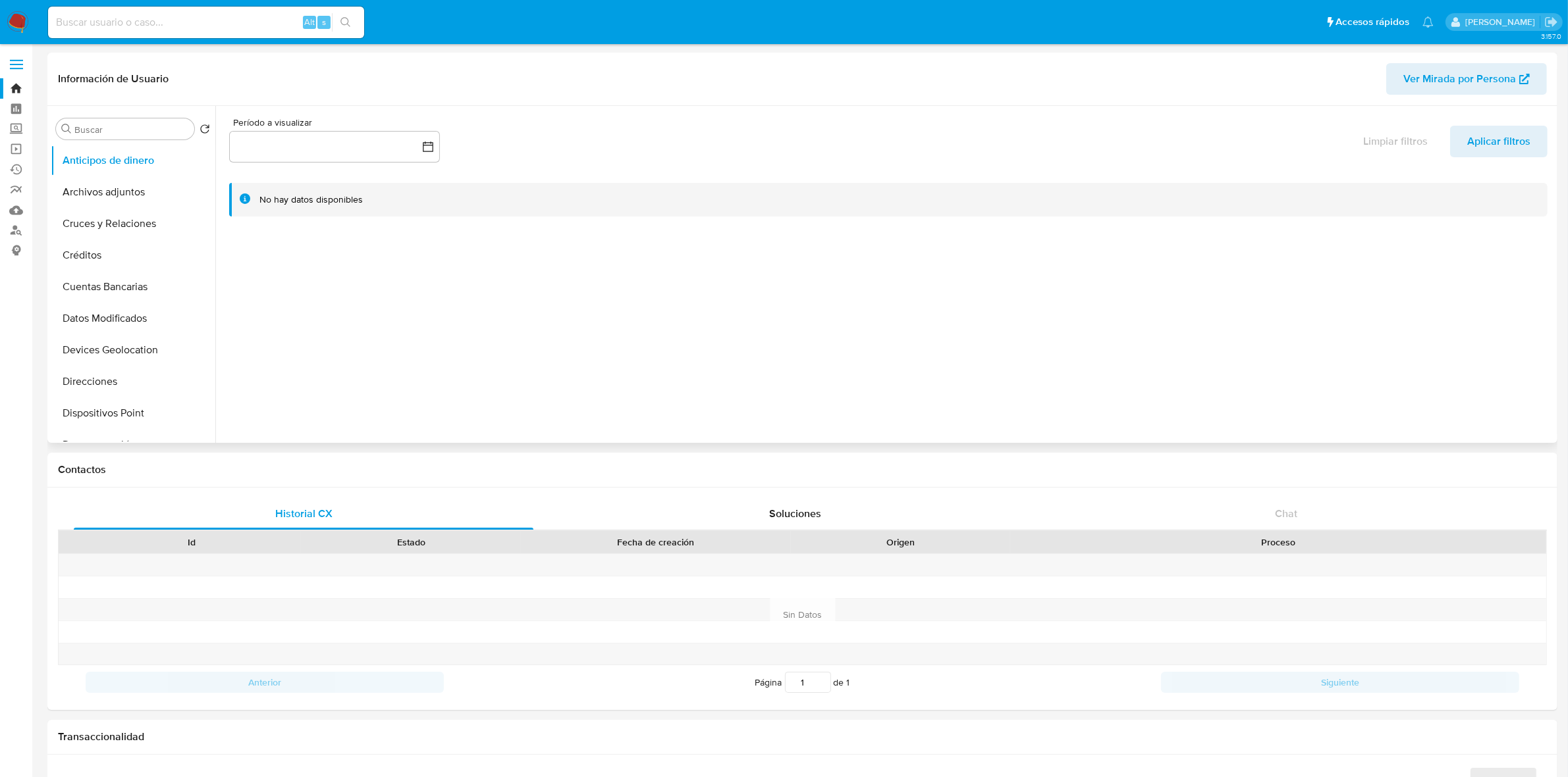
select select "10"
click at [94, 436] on button "KYC" at bounding box center [127, 432] width 154 height 32
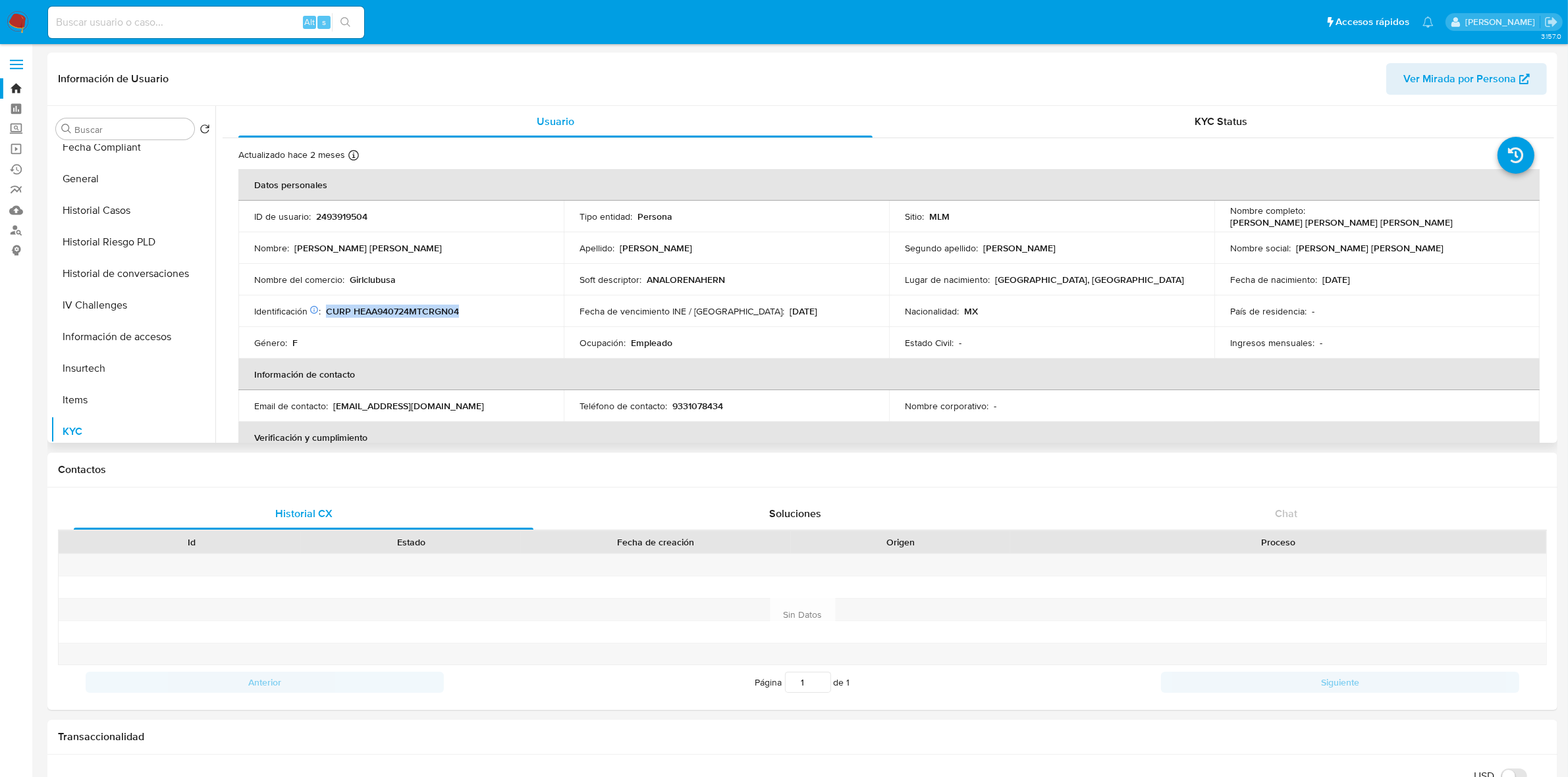
drag, startPoint x: 481, startPoint y: 310, endPoint x: 327, endPoint y: 309, distance: 154.0
click at [327, 309] on div "Identificación CIC: 186495579 : CURP HEAA940724MTCRGN04" at bounding box center [401, 311] width 294 height 12
copy p "CURP HEAA940724MTCRGN04"
